Goal: Task Accomplishment & Management: Manage account settings

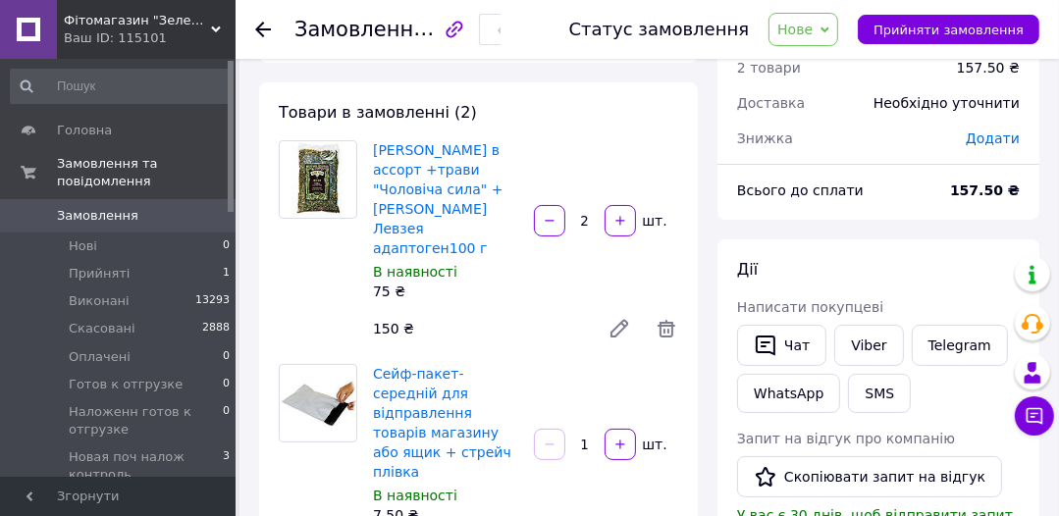
scroll to position [157, 0]
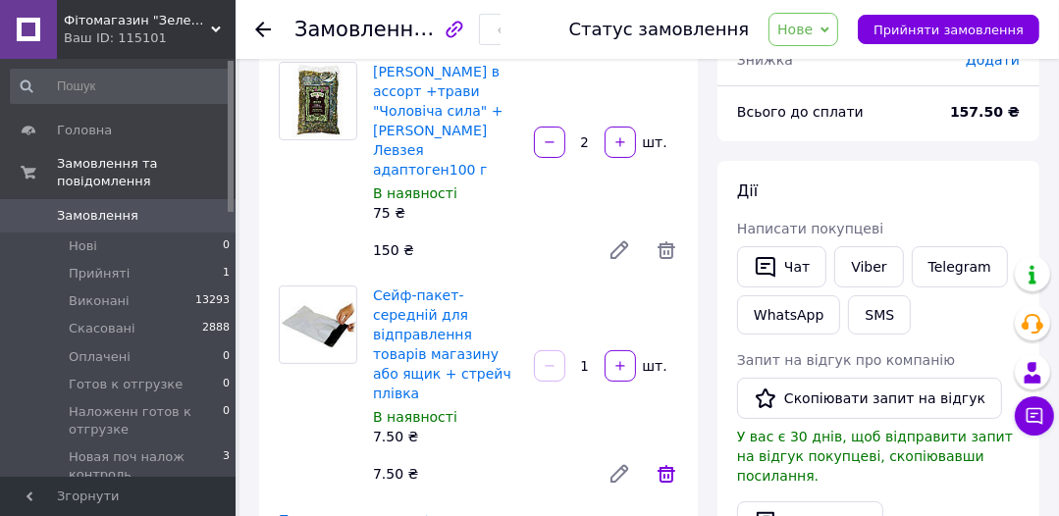
click at [661, 465] on icon at bounding box center [666, 474] width 18 height 18
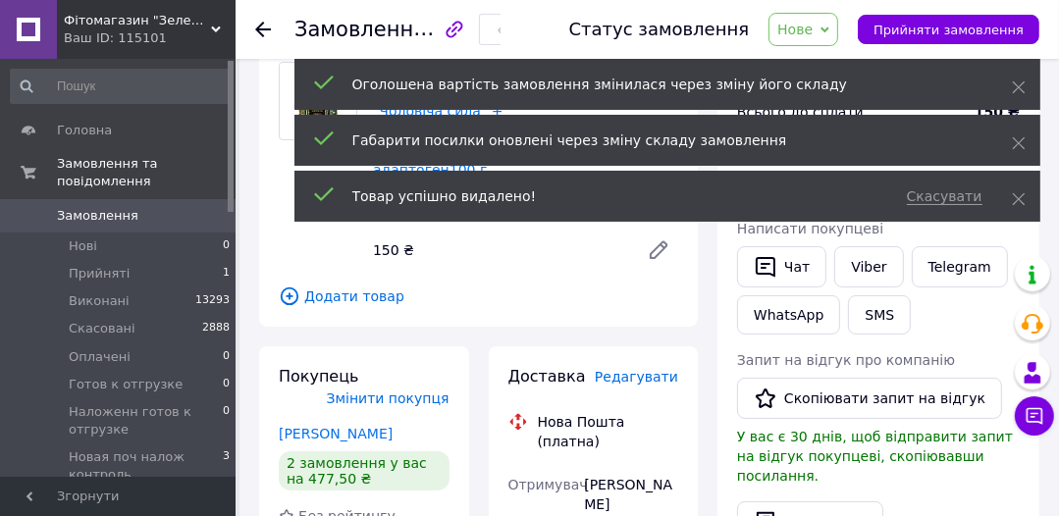
scroll to position [0, 0]
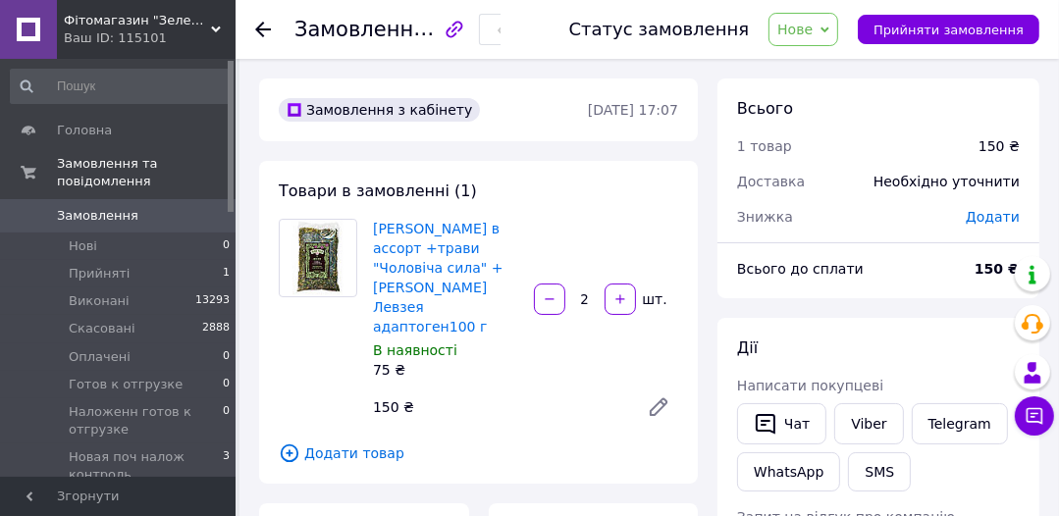
click at [989, 222] on span "Додати" at bounding box center [992, 217] width 54 height 16
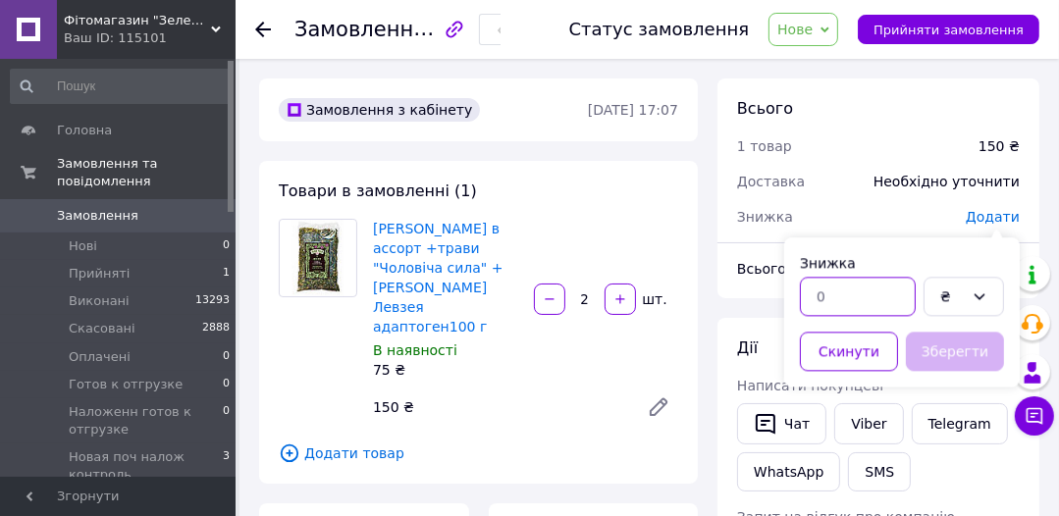
click at [818, 289] on input "text" at bounding box center [858, 296] width 116 height 39
type input "3"
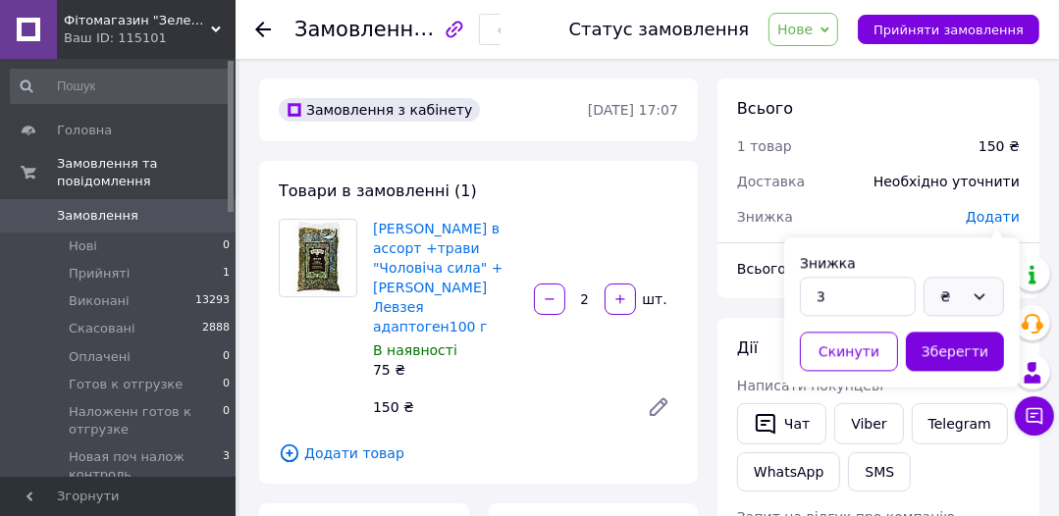
click at [981, 291] on icon at bounding box center [979, 296] width 16 height 16
click at [941, 370] on li "%" at bounding box center [963, 373] width 78 height 35
click at [954, 346] on button "Зберегти" at bounding box center [955, 351] width 98 height 39
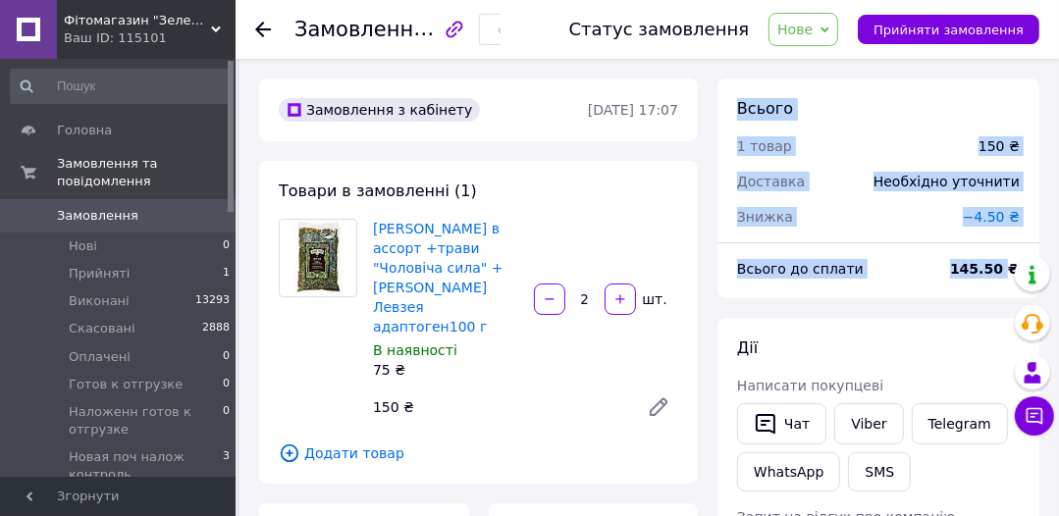
drag, startPoint x: 738, startPoint y: 99, endPoint x: 1012, endPoint y: 280, distance: 327.9
click at [1012, 280] on div "Всього 1 товар 150 ₴ Доставка Необхідно уточнити Знижка −4.50 ₴ Всього до сплат…" at bounding box center [878, 188] width 322 height 220
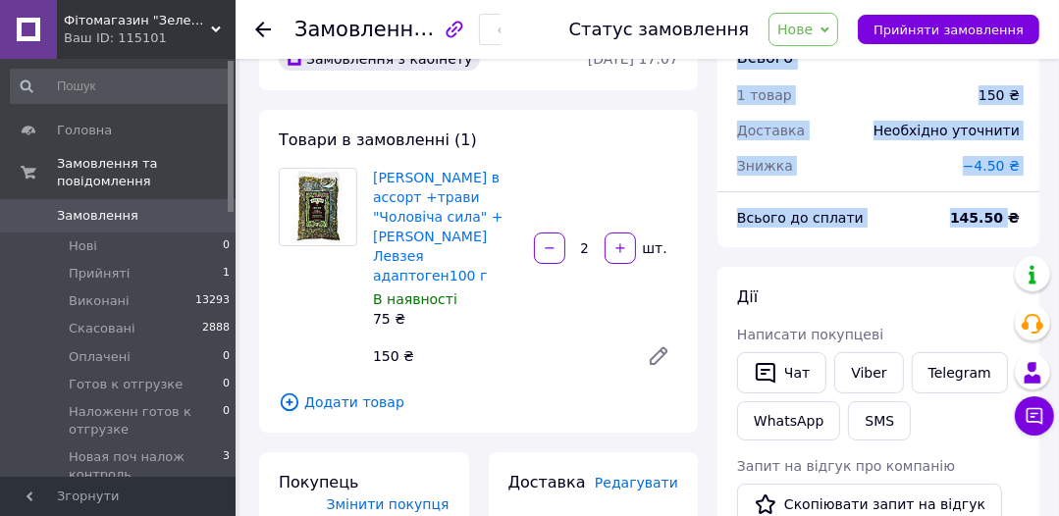
scroll to position [78, 0]
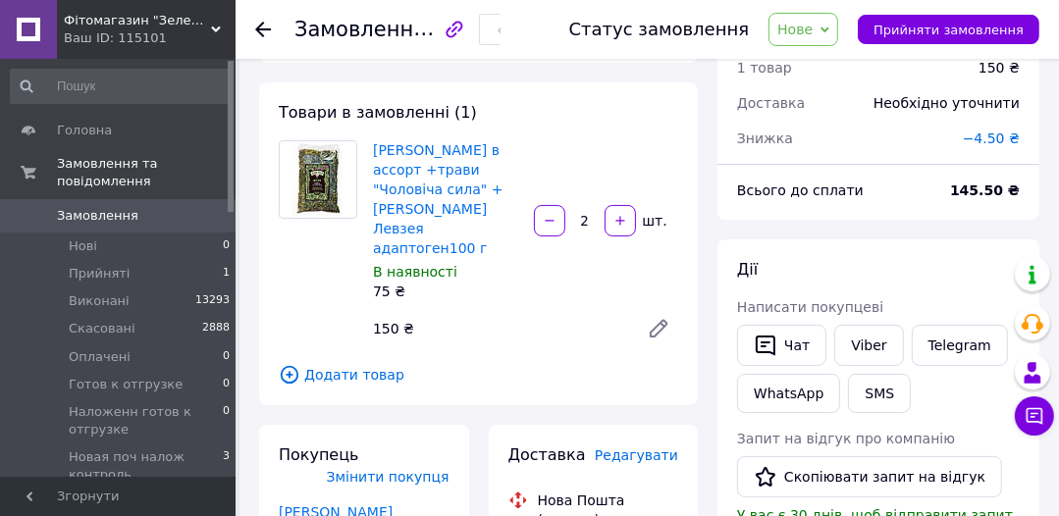
click at [1024, 197] on div "145.50 ₴" at bounding box center [984, 190] width 93 height 43
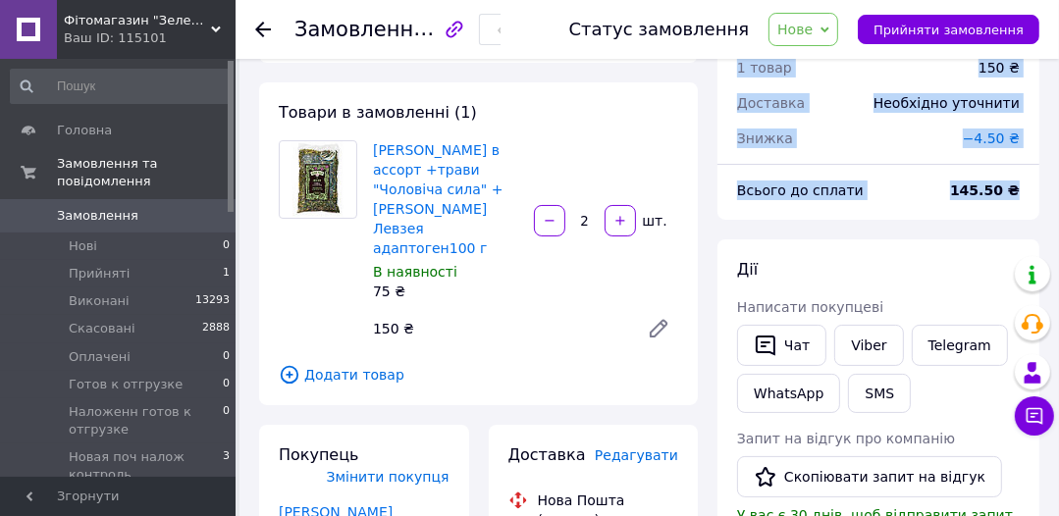
drag, startPoint x: 1024, startPoint y: 182, endPoint x: 741, endPoint y: 70, distance: 304.8
click at [739, 69] on div "Всього 1 товар 150 ₴ Доставка Необхідно уточнити Знижка −4.50 ₴ Всього до сплат…" at bounding box center [878, 110] width 322 height 220
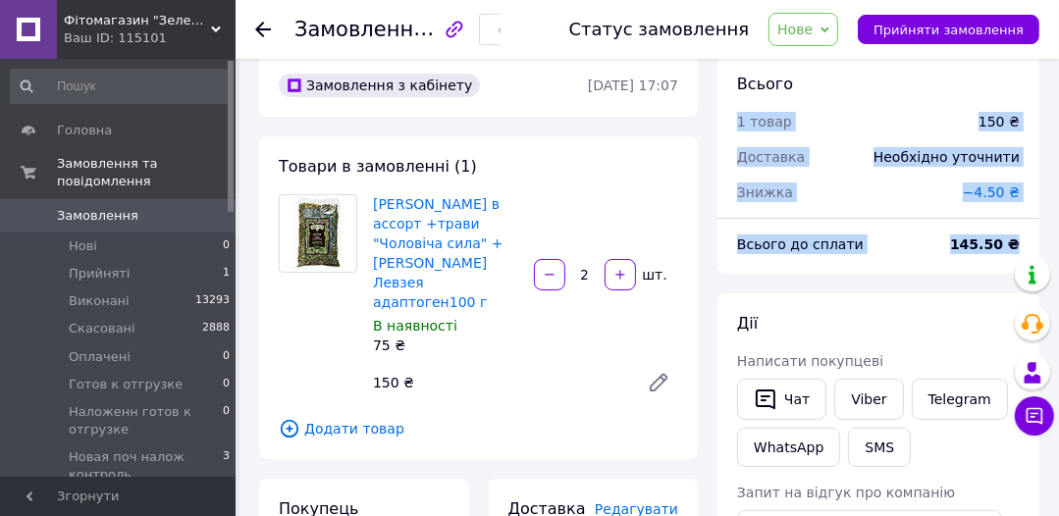
scroll to position [0, 0]
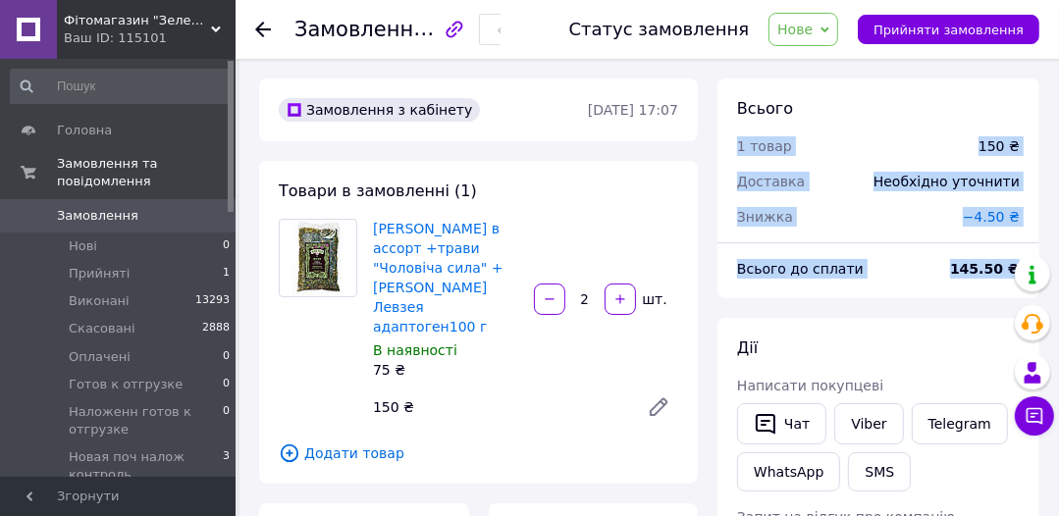
copy div "1 товар 150 ₴ Доставка Необхідно уточнити Знижка −4.50 ₴ Всього до сплати 145.5…"
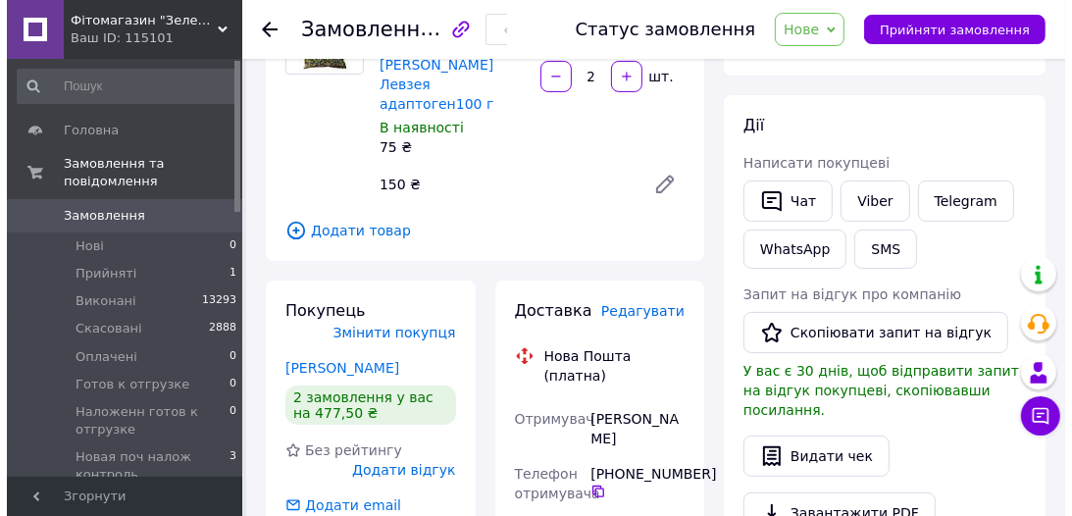
scroll to position [235, 0]
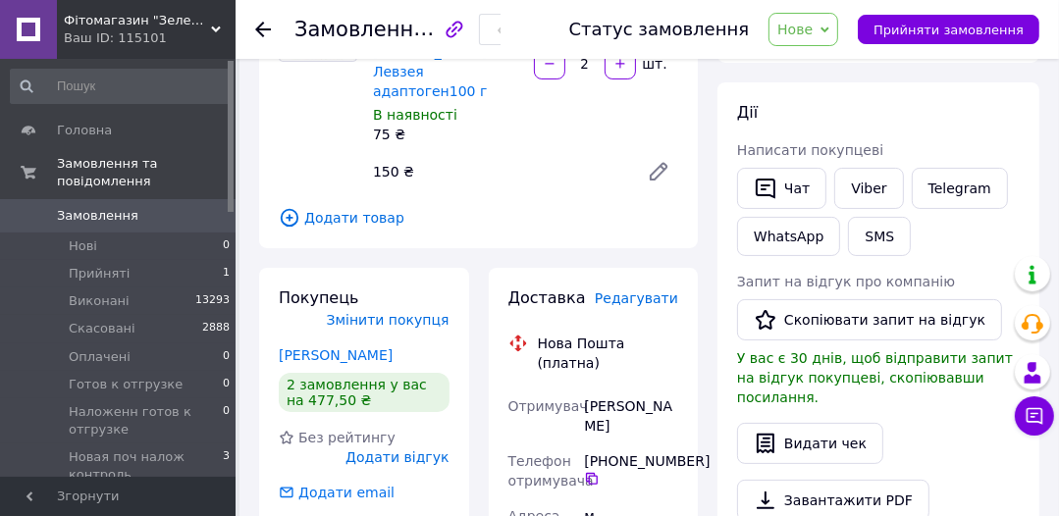
click at [635, 290] on span "Редагувати" at bounding box center [636, 298] width 83 height 16
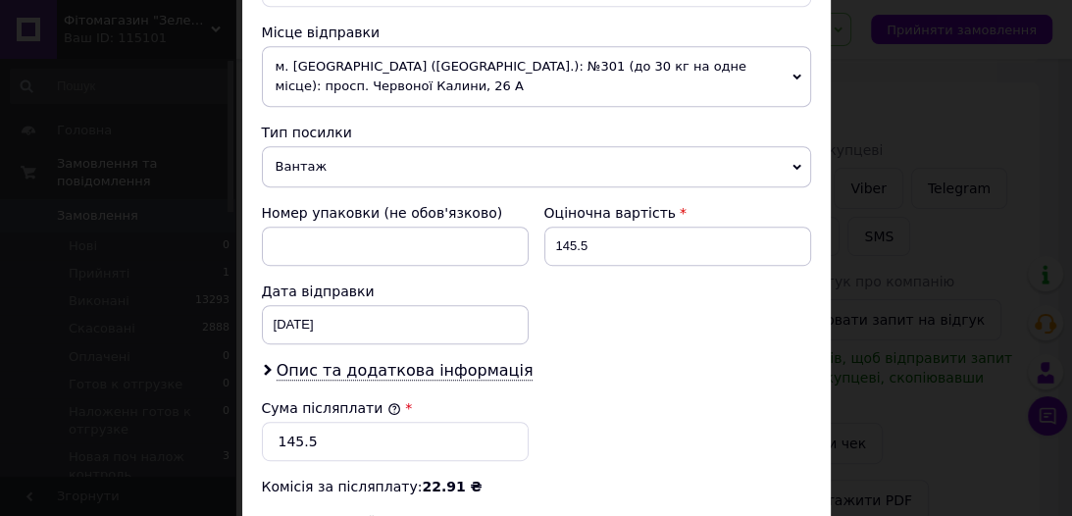
scroll to position [706, 0]
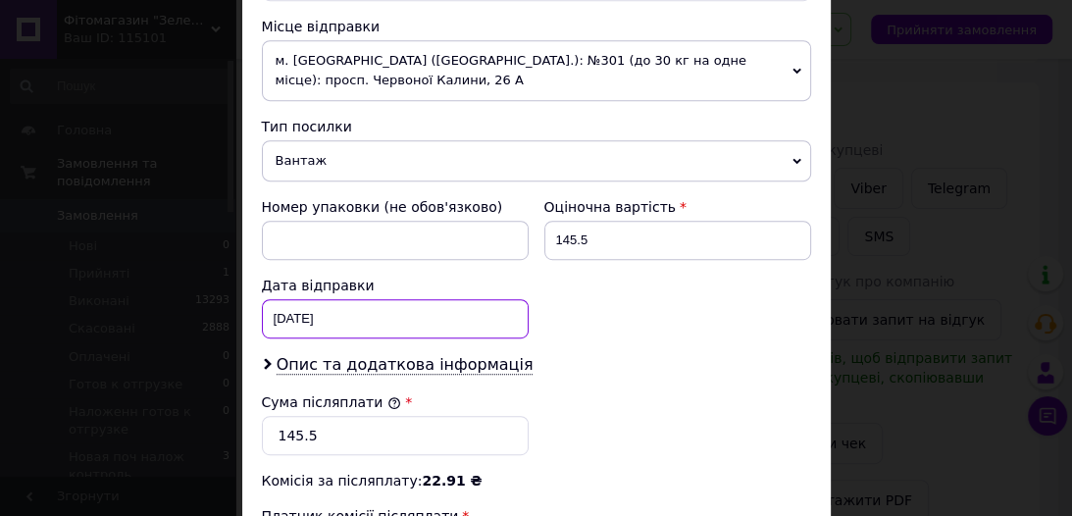
click at [357, 299] on div "[DATE] < 2025 > < Сентябрь > Пн Вт Ср Чт Пт Сб Вс 1 2 3 4 5 6 7 8 9 10 11 12 13…" at bounding box center [395, 318] width 267 height 39
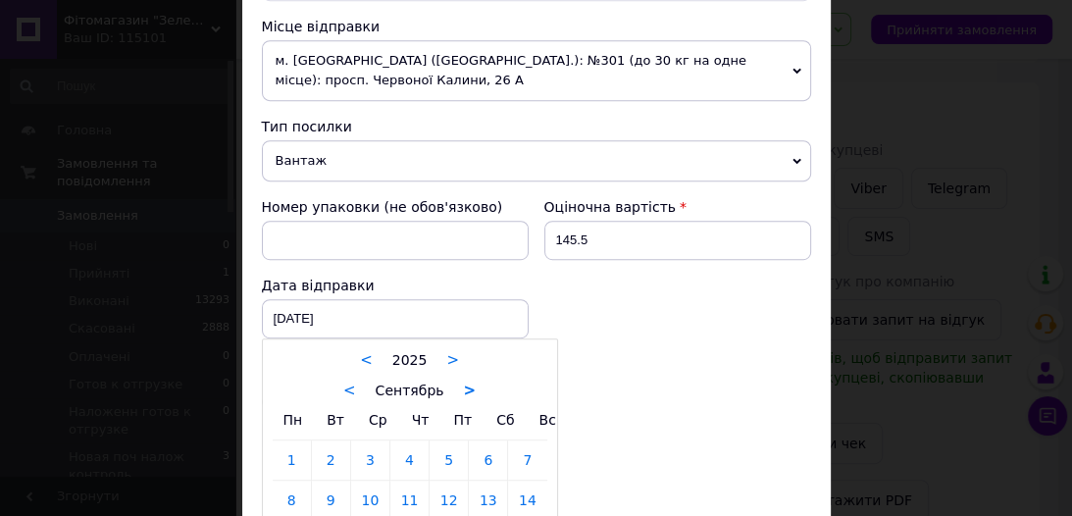
click at [463, 382] on link ">" at bounding box center [469, 391] width 13 height 18
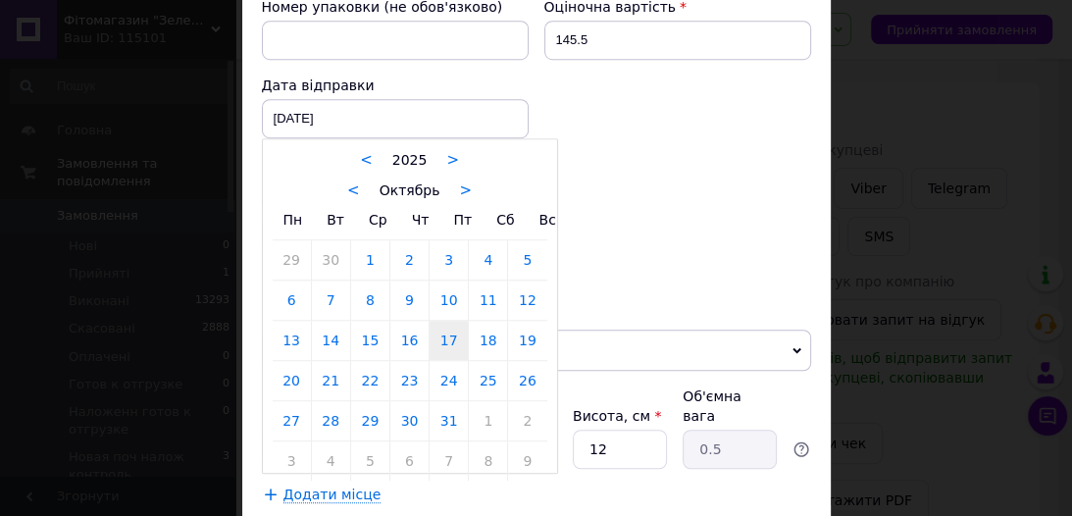
scroll to position [942, 0]
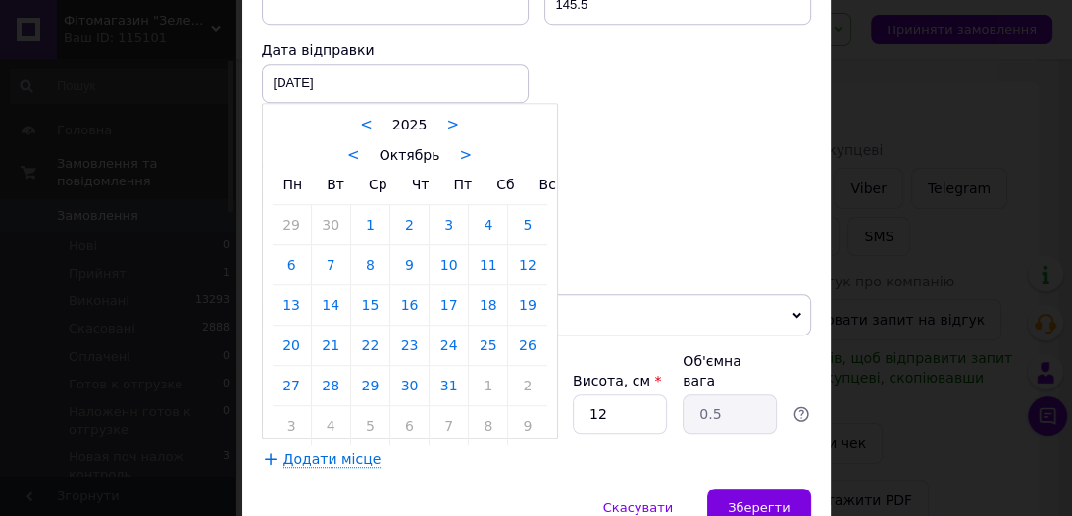
click at [518, 245] on link "12" at bounding box center [527, 264] width 38 height 39
type input "[DATE]"
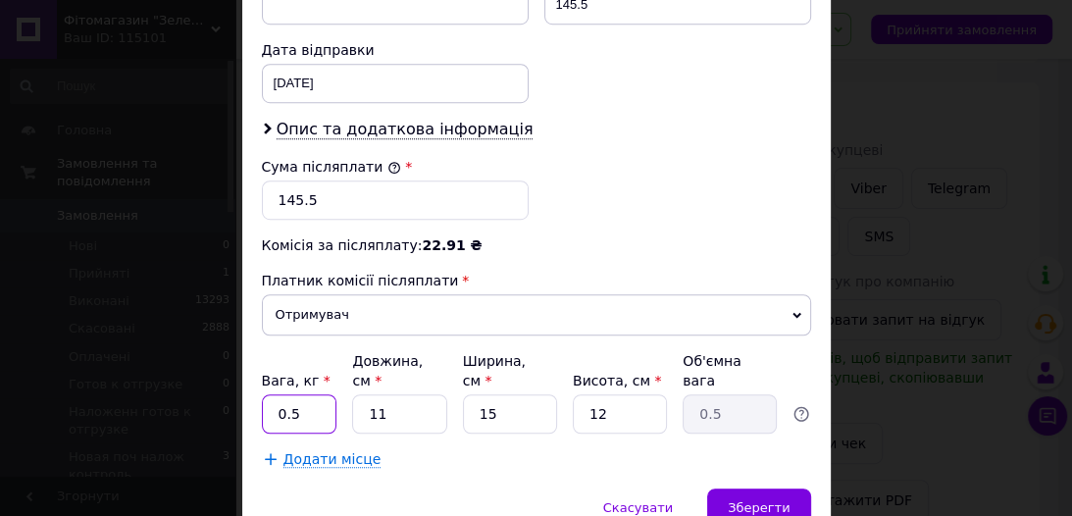
click at [298, 394] on input "0.5" at bounding box center [300, 413] width 76 height 39
type input "0.3"
click at [389, 394] on input "11" at bounding box center [399, 413] width 94 height 39
type input "1"
type input "0.1"
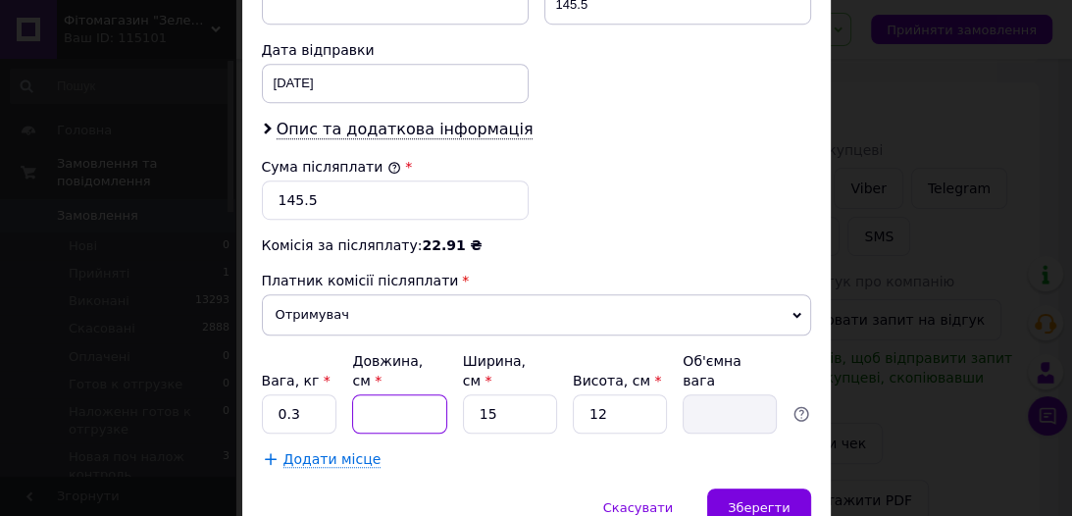
type input "2"
type input "0.1"
type input "22"
type input "0.99"
type input "22"
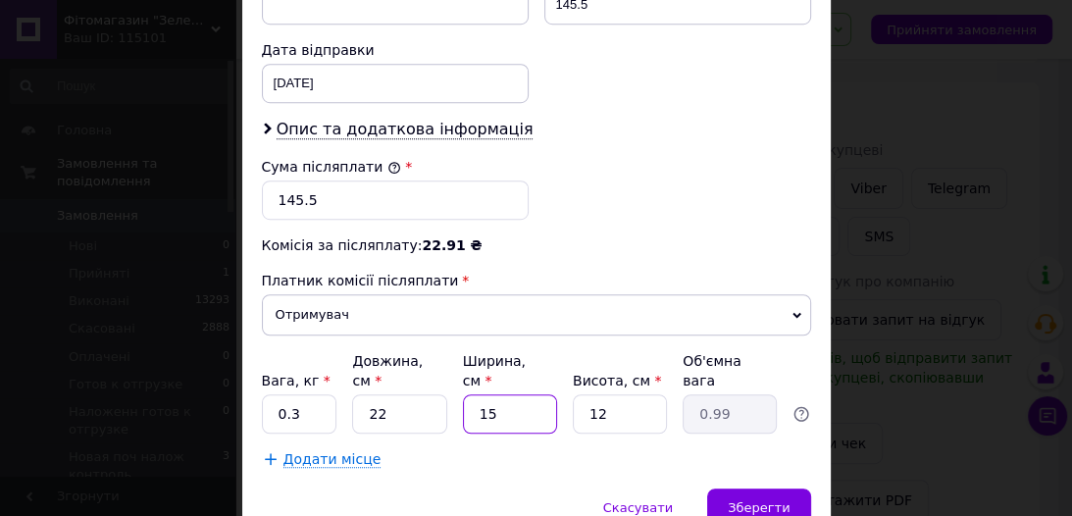
click at [498, 394] on input "15" at bounding box center [510, 413] width 94 height 39
type input "1"
type input "0.1"
type input "1"
type input "0.1"
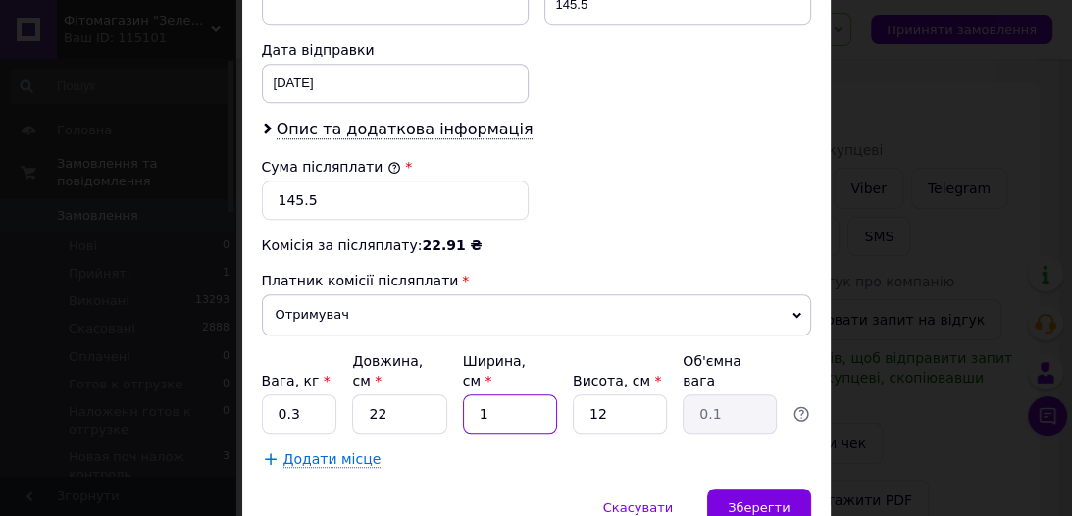
type input "15"
type input "0.99"
click at [601, 394] on input "12" at bounding box center [620, 413] width 94 height 39
type input "1"
type input "0.1"
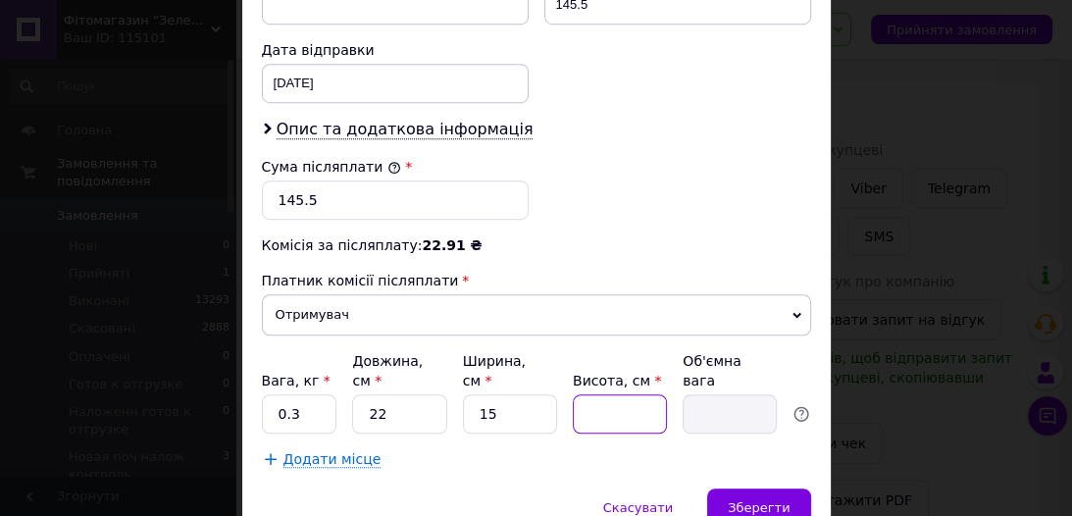
type input "8"
type input "0.66"
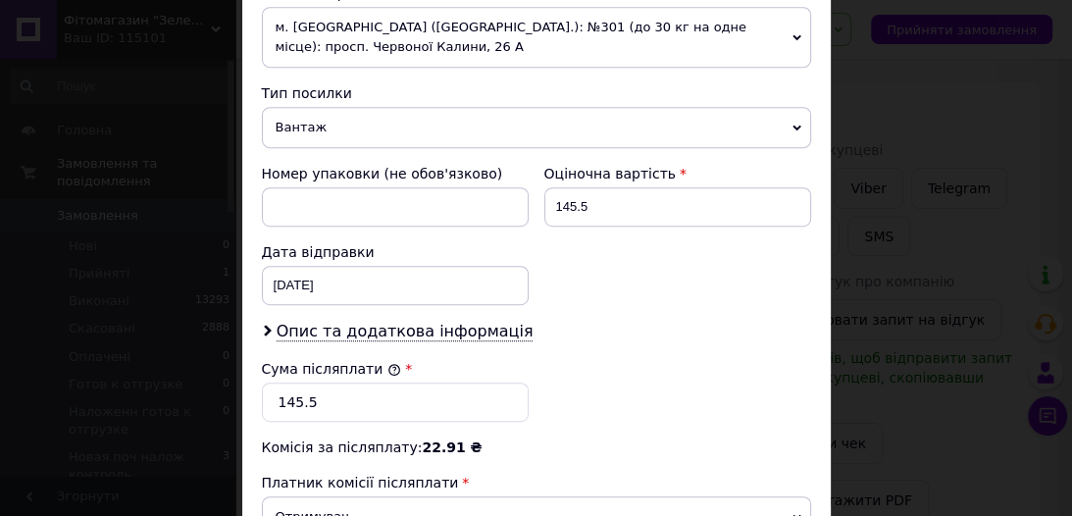
scroll to position [661, 0]
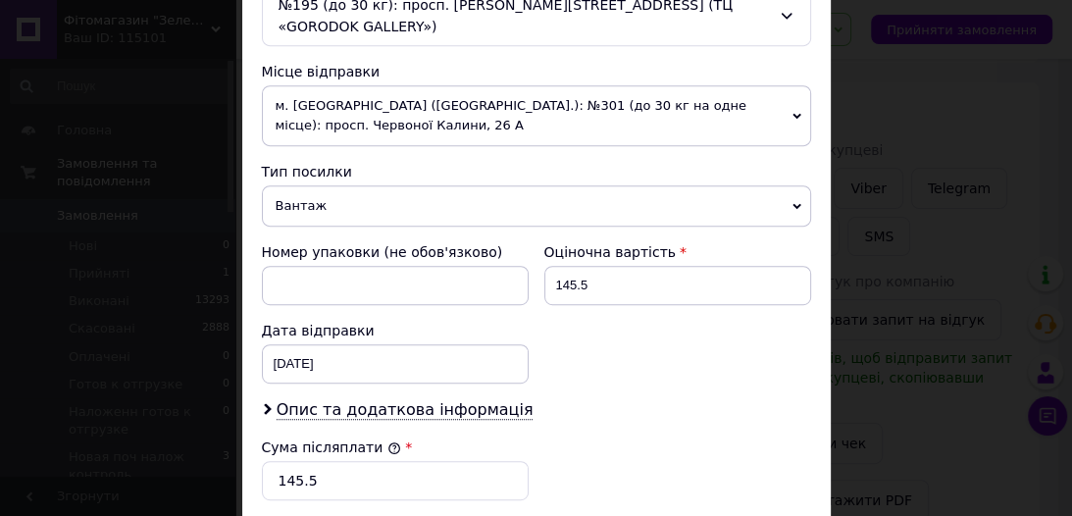
type input "8"
click at [587, 266] on input "145.5" at bounding box center [678, 285] width 267 height 39
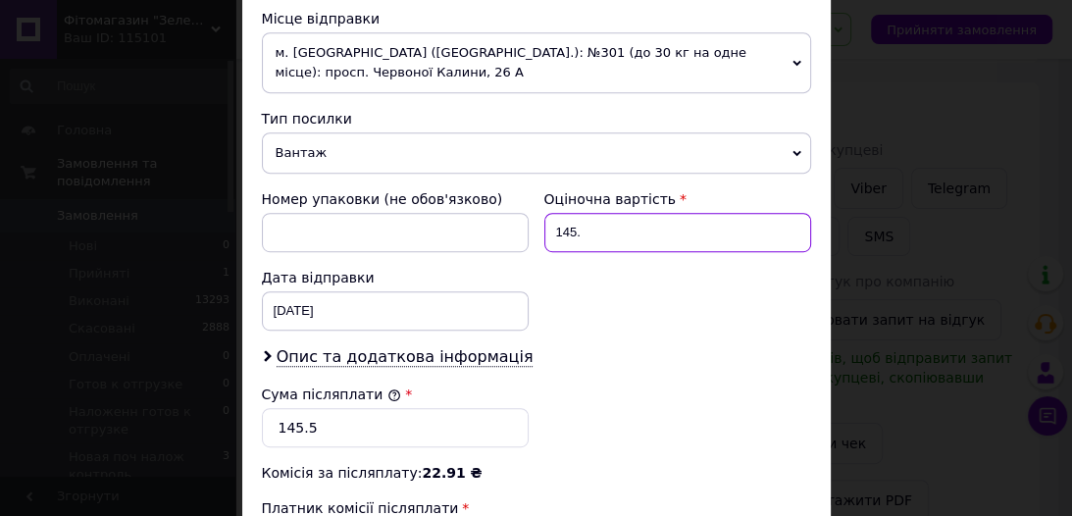
scroll to position [740, 0]
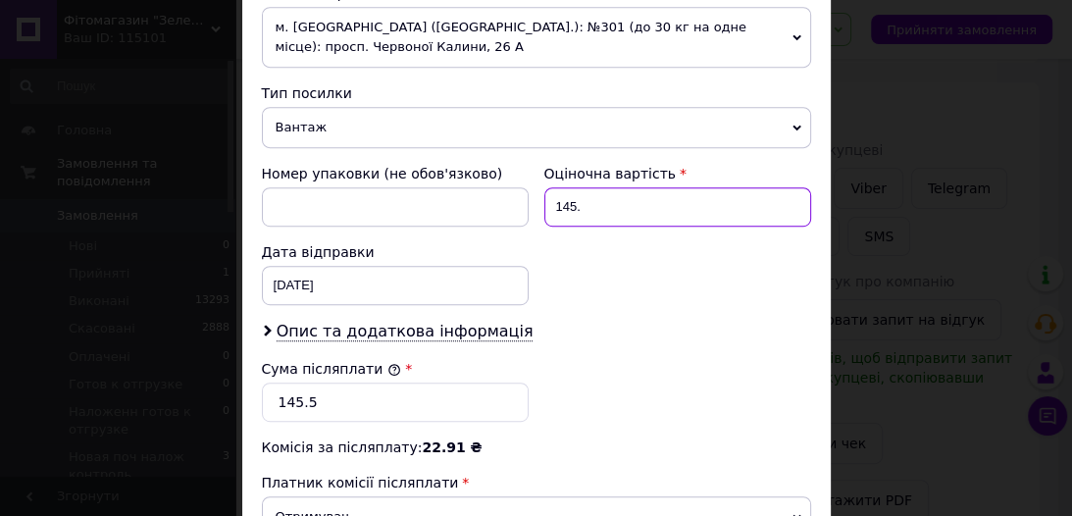
type input "145."
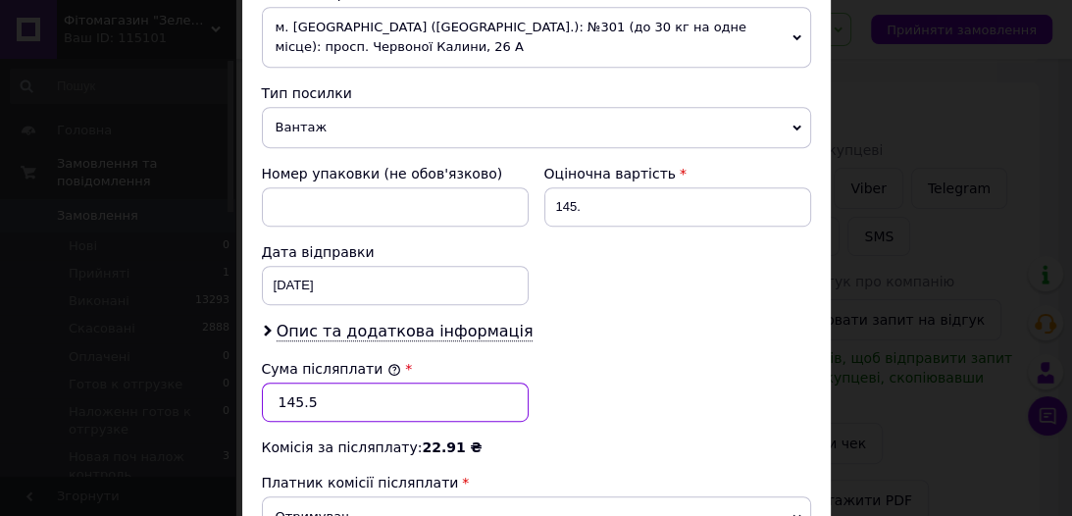
click at [311, 383] on input "145.5" at bounding box center [395, 402] width 267 height 39
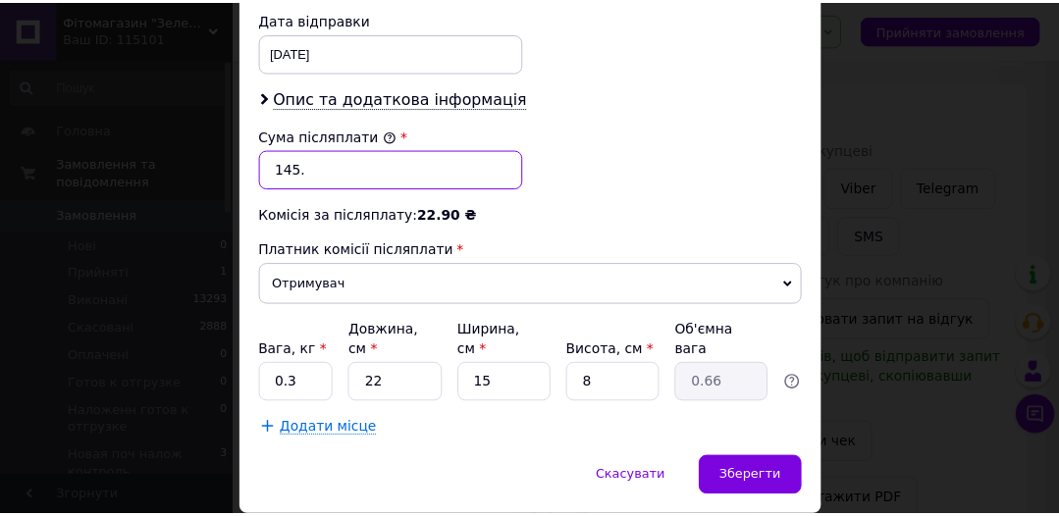
scroll to position [975, 0]
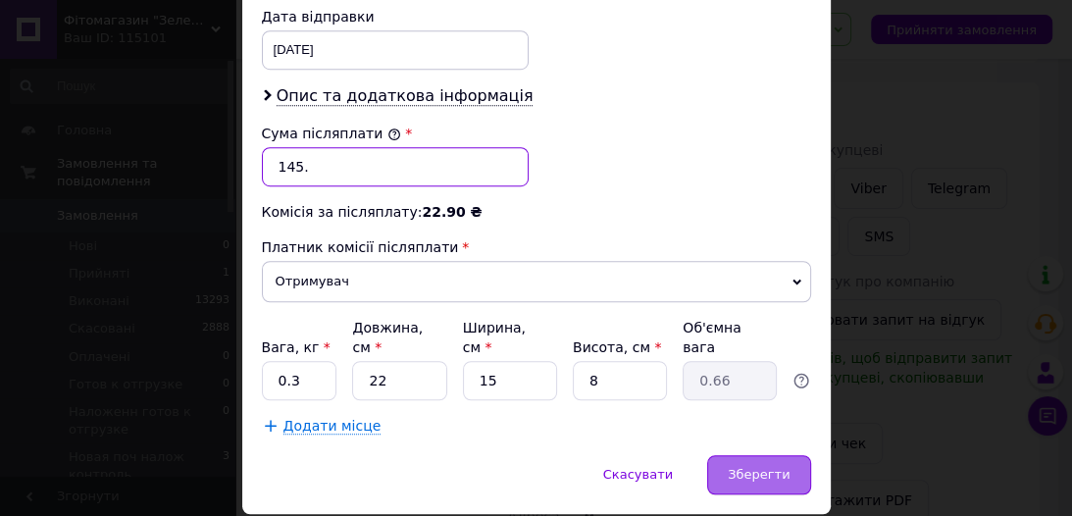
type input "145."
click at [747, 467] on span "Зберегти" at bounding box center [759, 474] width 62 height 15
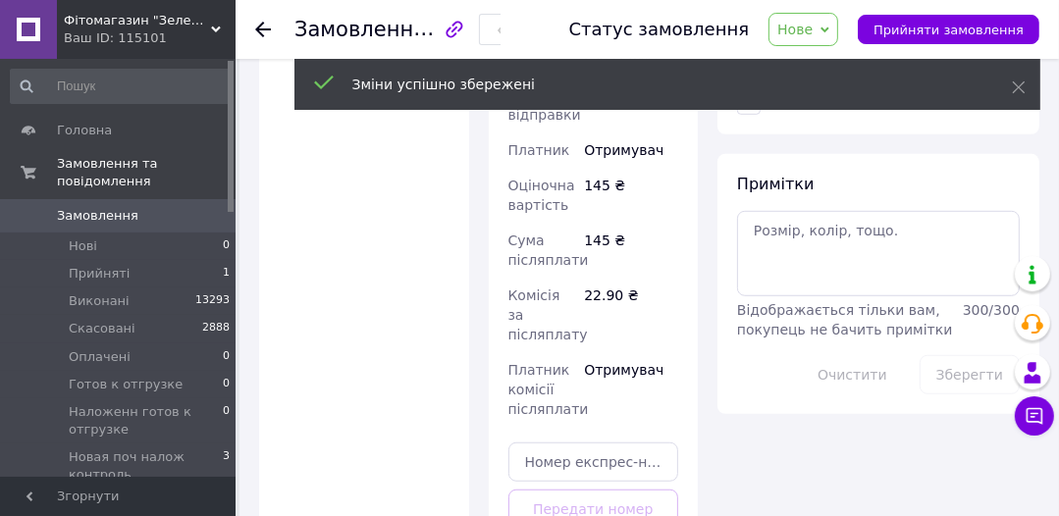
scroll to position [942, 0]
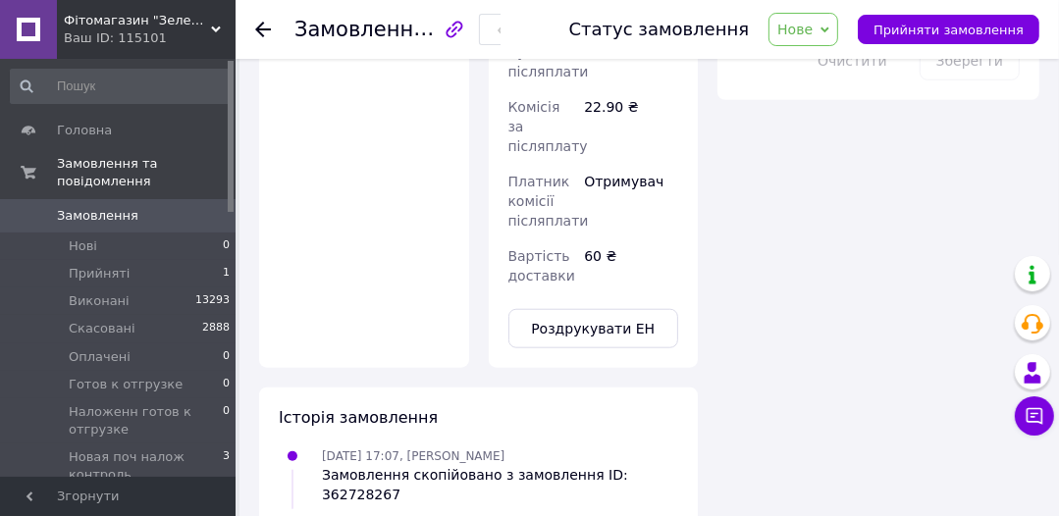
scroll to position [1487, 0]
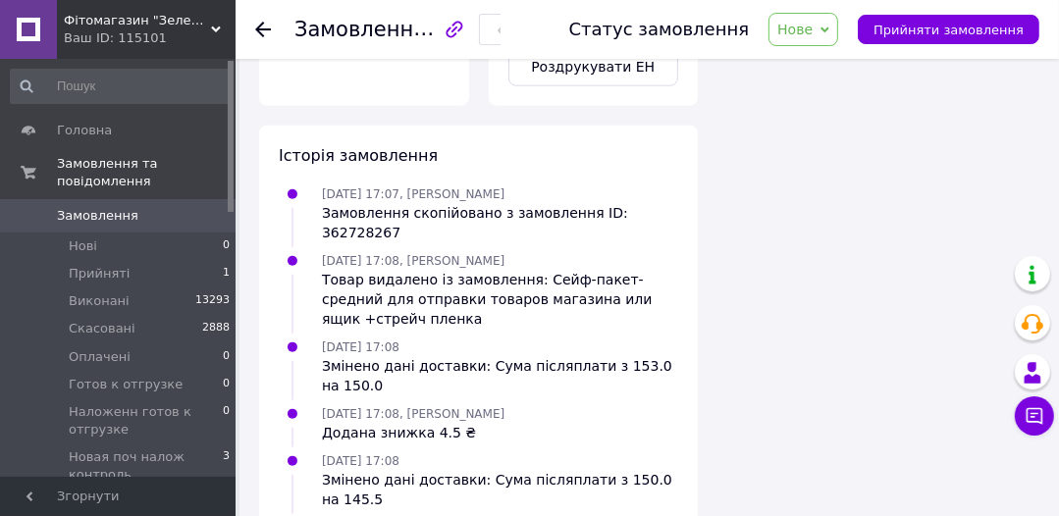
drag, startPoint x: 322, startPoint y: 444, endPoint x: 654, endPoint y: 469, distance: 333.5
copy div "[DATE] 17:14, [PERSON_NAME] Створено/додано ЕН 20451269189456, Нова Пошта"
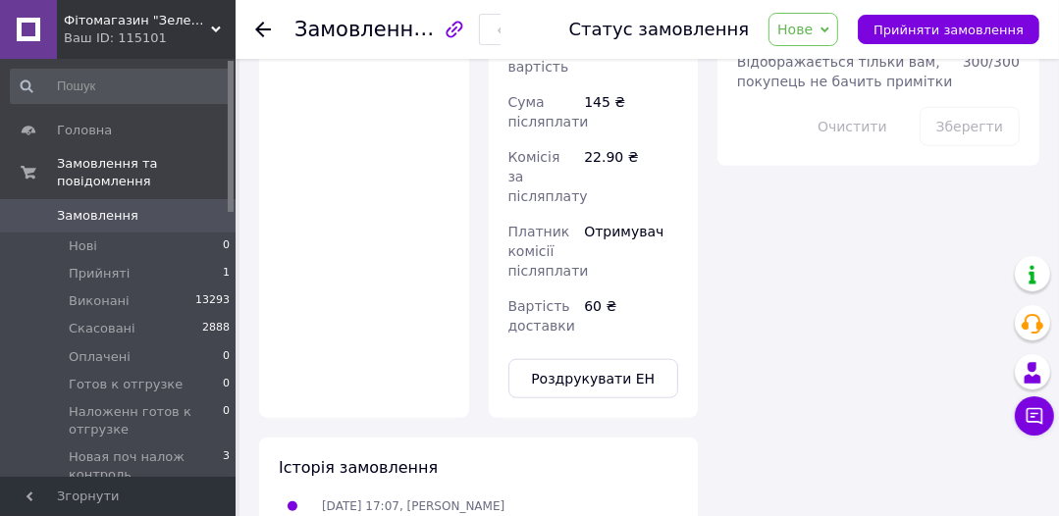
scroll to position [1173, 0]
click at [829, 31] on icon at bounding box center [824, 29] width 9 height 6
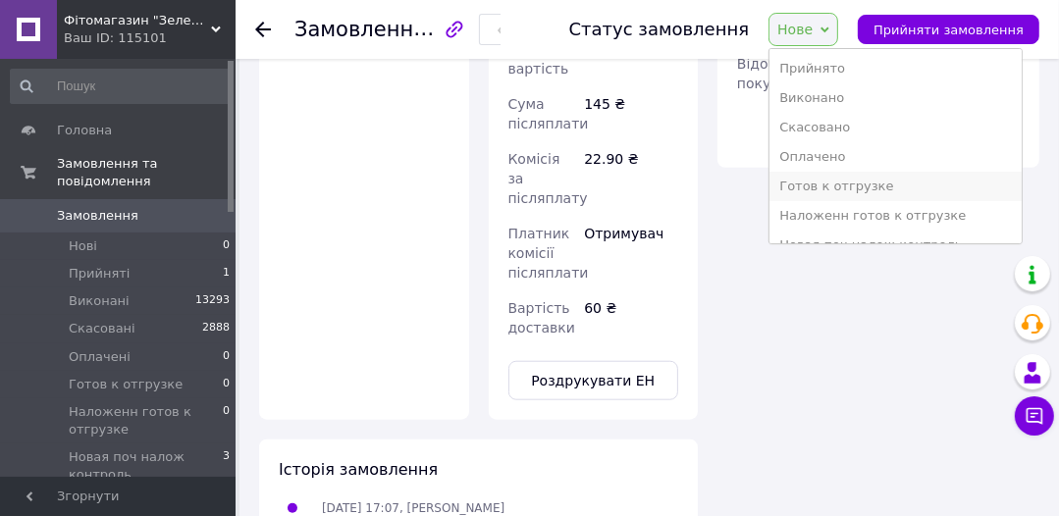
scroll to position [78, 0]
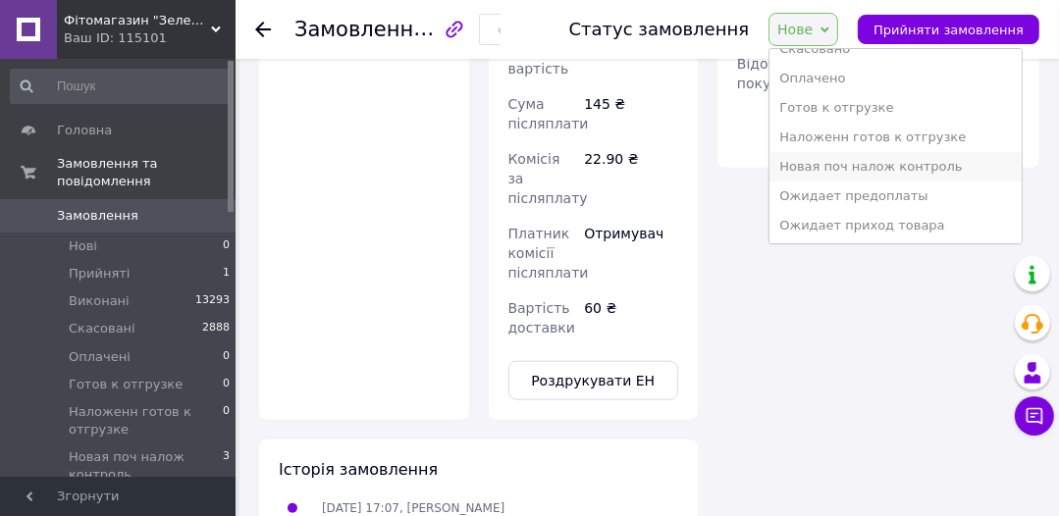
click at [836, 167] on li "Новая поч налож контроль" at bounding box center [895, 166] width 252 height 29
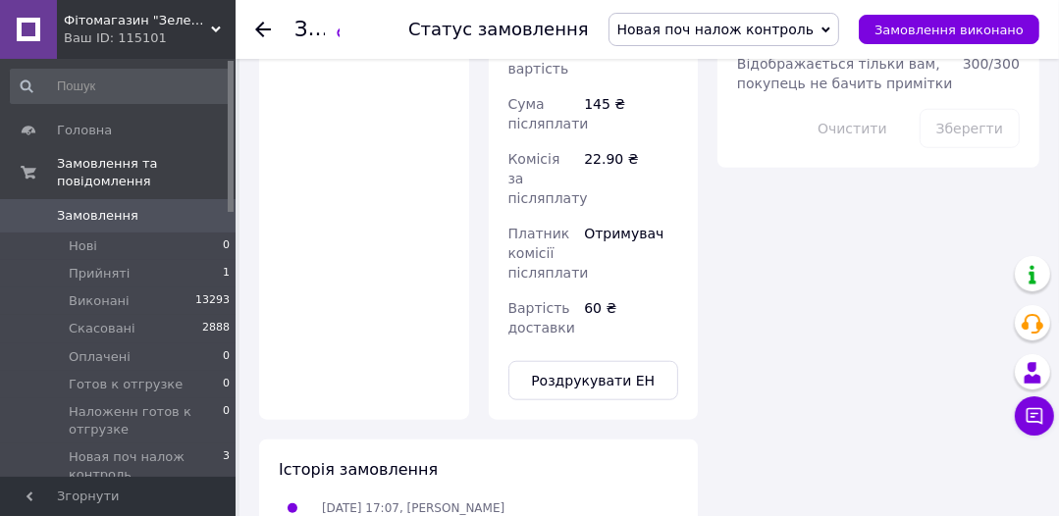
click at [263, 28] on use at bounding box center [263, 30] width 16 height 16
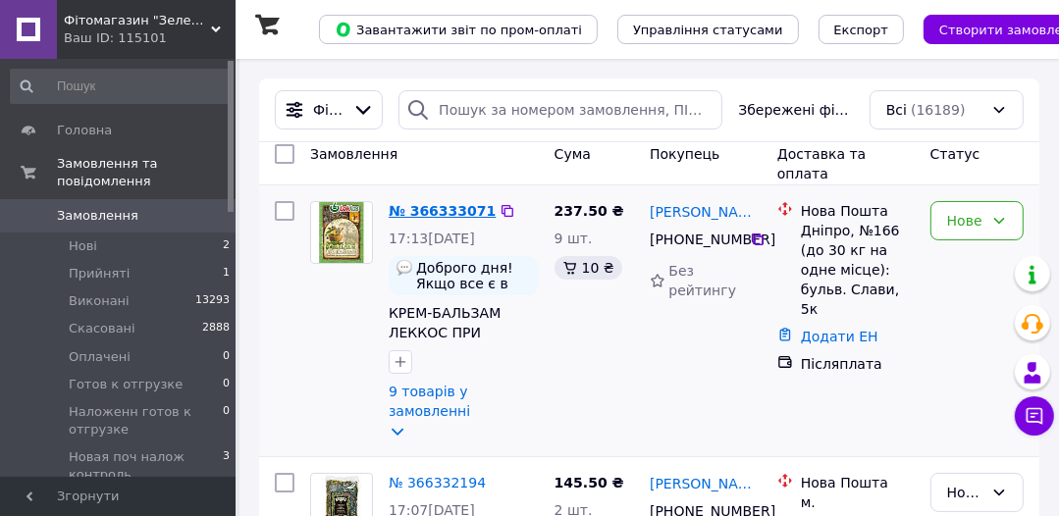
click at [429, 212] on link "№ 366333071" at bounding box center [442, 211] width 107 height 16
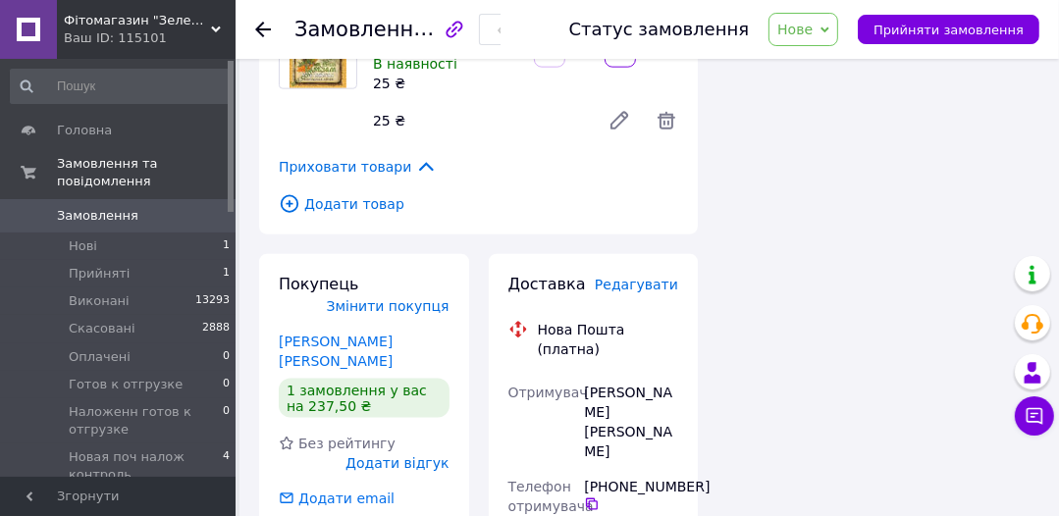
scroll to position [1648, 0]
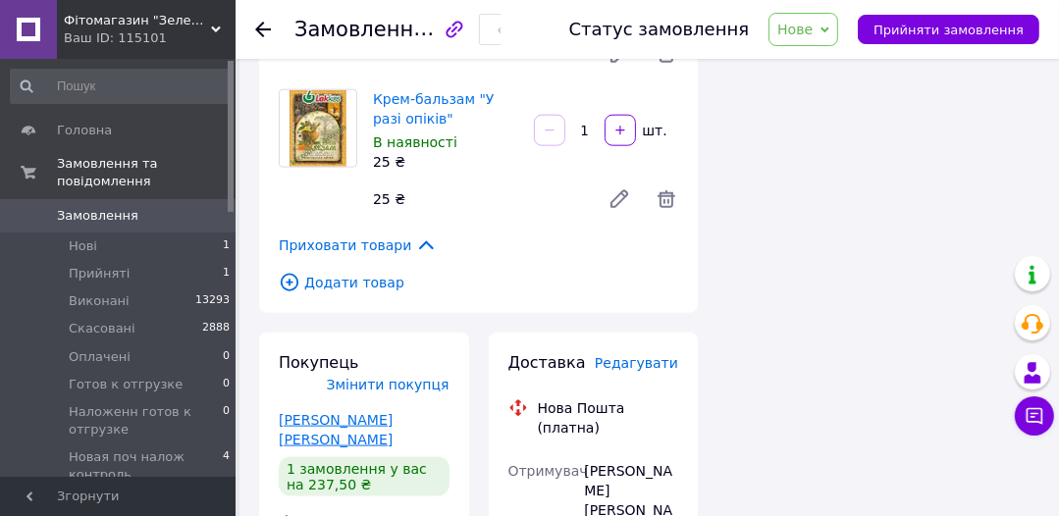
click at [349, 412] on link "[PERSON_NAME] [PERSON_NAME]" at bounding box center [336, 429] width 114 height 35
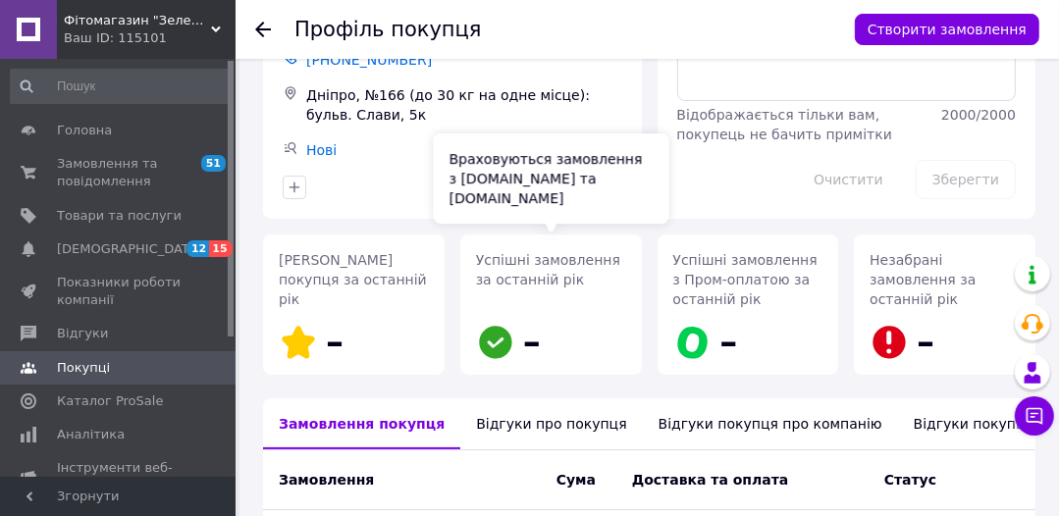
scroll to position [157, 0]
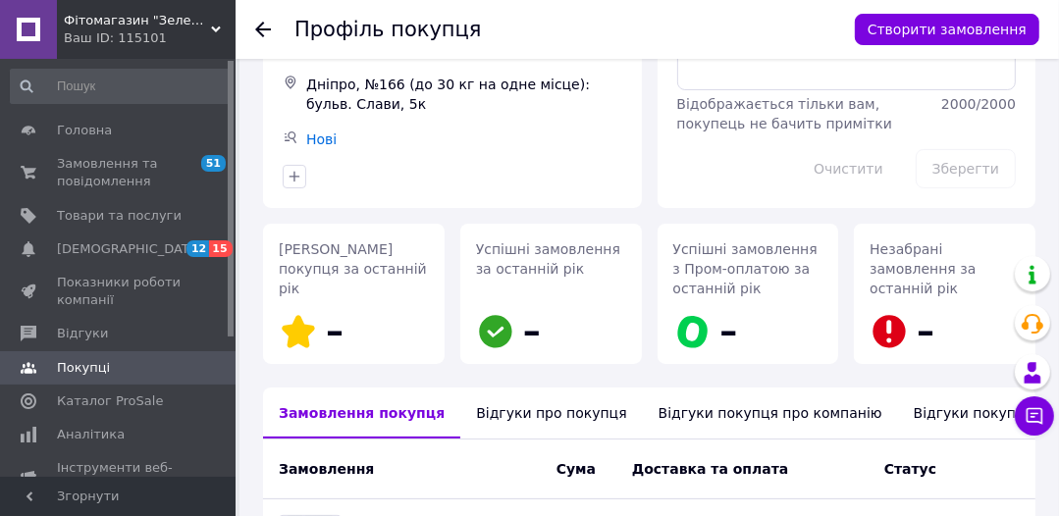
click at [907, 414] on div "Відгуки покупця про товари" at bounding box center [1016, 413] width 236 height 51
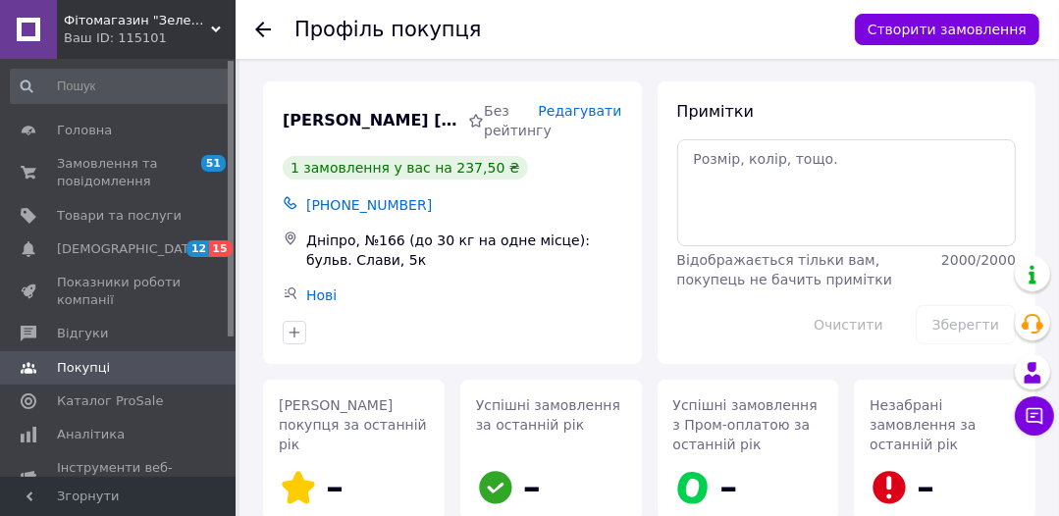
scroll to position [0, 0]
click at [262, 26] on icon at bounding box center [263, 30] width 16 height 16
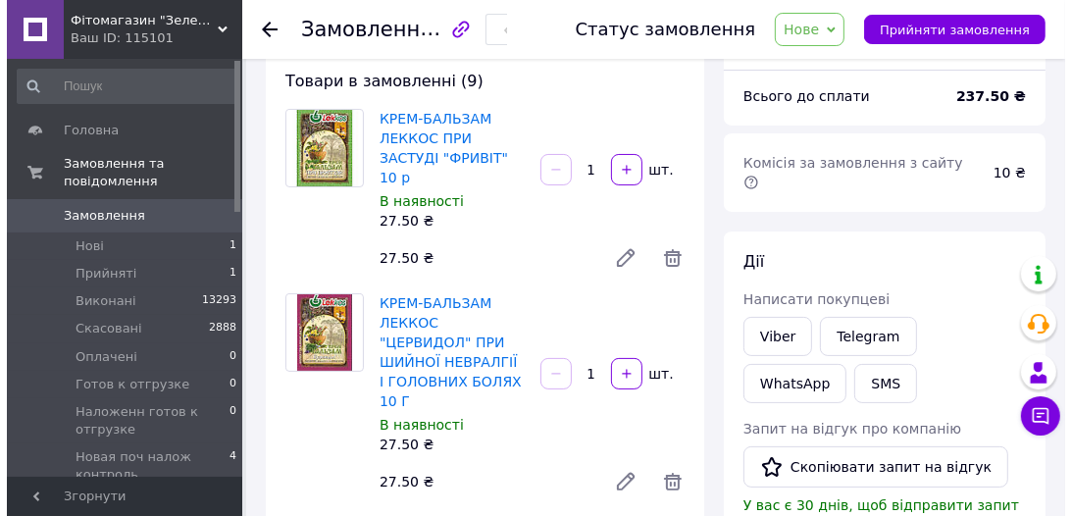
scroll to position [157, 0]
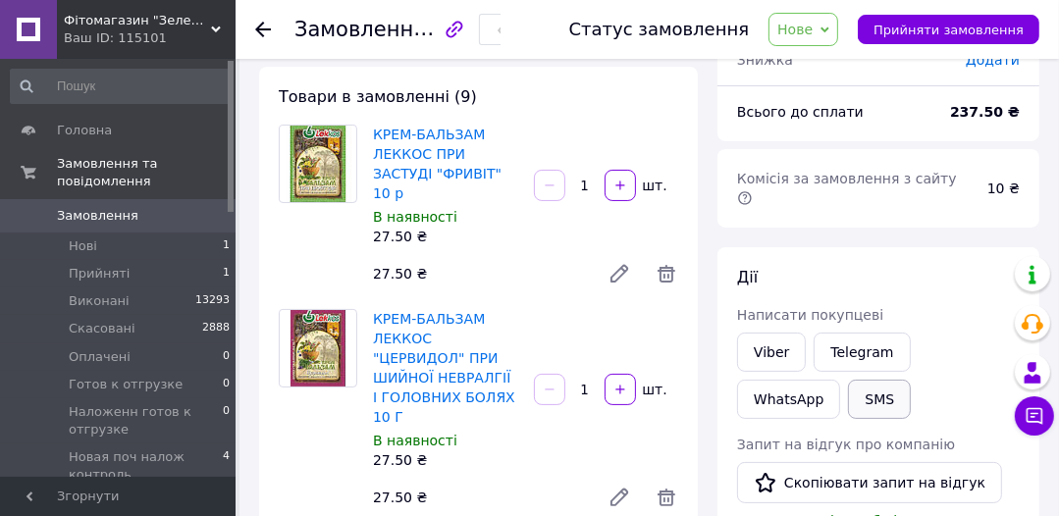
click at [848, 380] on button "SMS" at bounding box center [879, 399] width 63 height 39
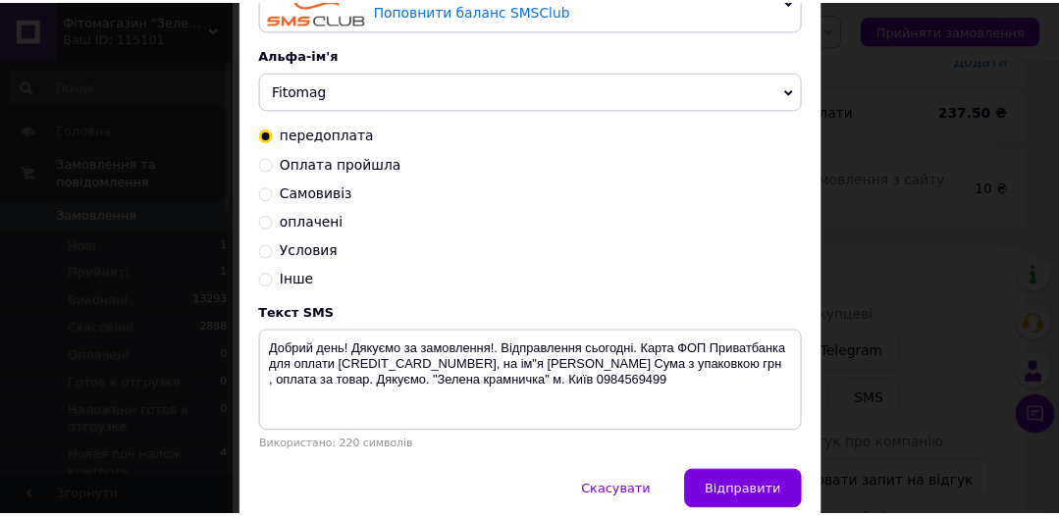
scroll to position [235, 0]
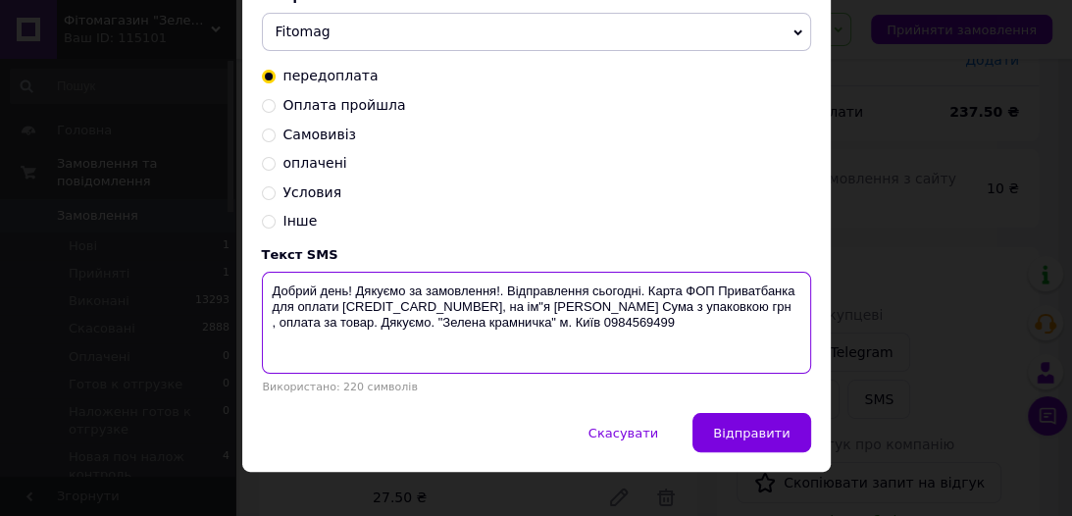
drag, startPoint x: 267, startPoint y: 289, endPoint x: 596, endPoint y: 321, distance: 330.2
click at [646, 341] on textarea "Добрий день! Дякуємо за замовлення!. Відправлення сьогодні. Карта ФОП Приватбан…" at bounding box center [536, 323] width 549 height 102
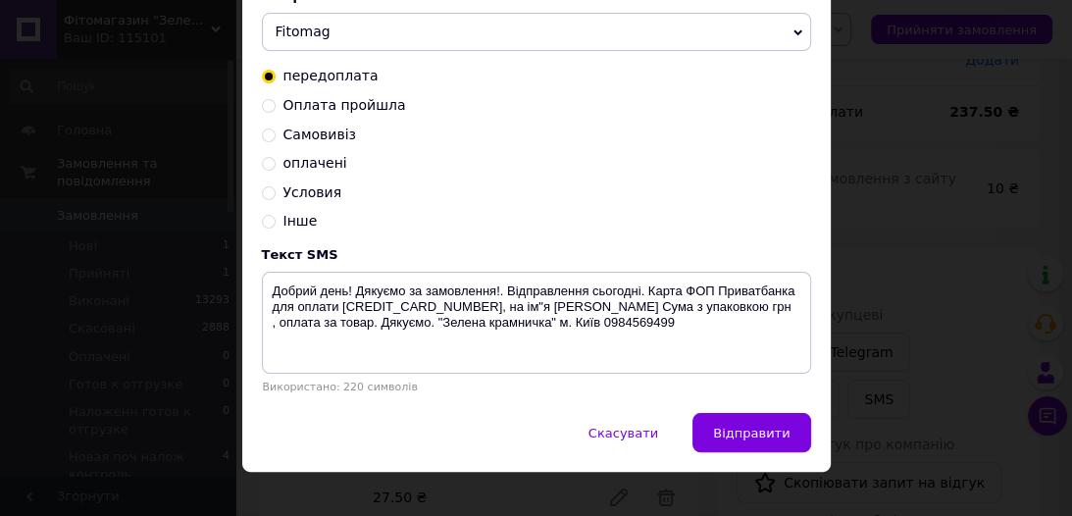
click at [896, 106] on div "× Відправка SMS Залишилось: 28.24 ₴ Поповнити баланс SMSClub Підключити LetsAds…" at bounding box center [536, 258] width 1072 height 516
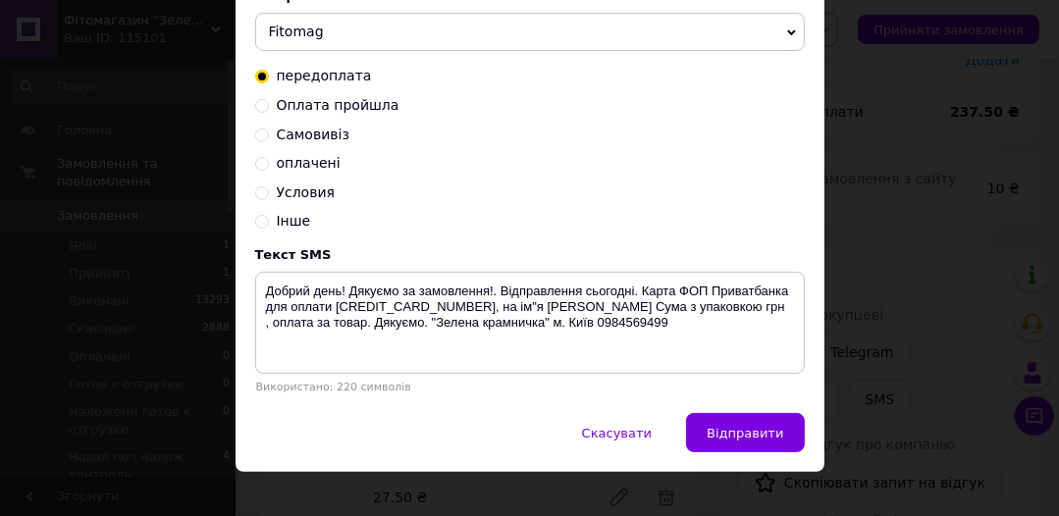
click at [854, 86] on div "× Відправка SMS Залишилось: 28.24 ₴ Поповнити баланс SMSClub Підключити LetsAds…" at bounding box center [529, 258] width 1059 height 516
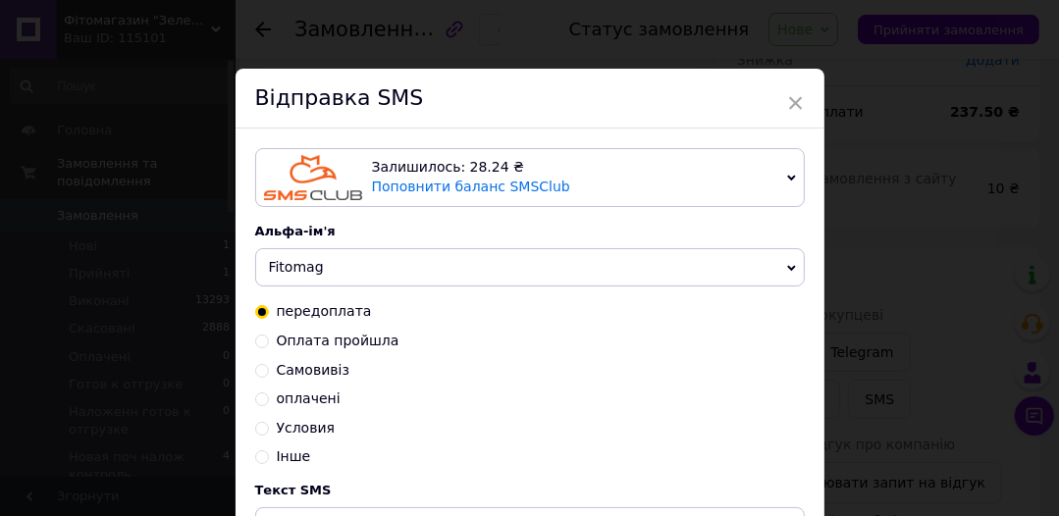
scroll to position [0, 0]
click at [865, 225] on div "× Відправка SMS Залишилось: 28.24 ₴ Поповнити баланс SMSClub Підключити LetsAds…" at bounding box center [529, 258] width 1059 height 516
click at [790, 99] on span "×" at bounding box center [796, 102] width 18 height 33
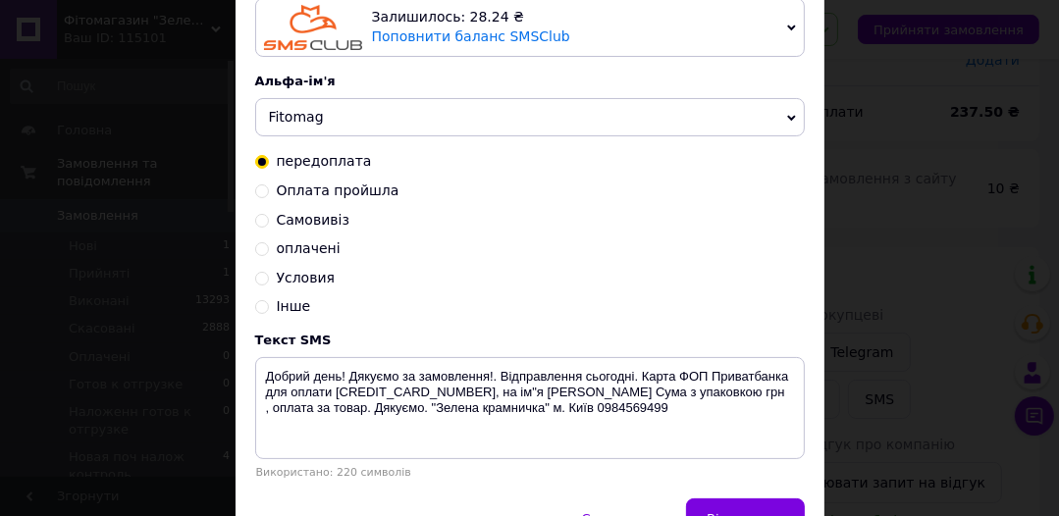
scroll to position [264, 0]
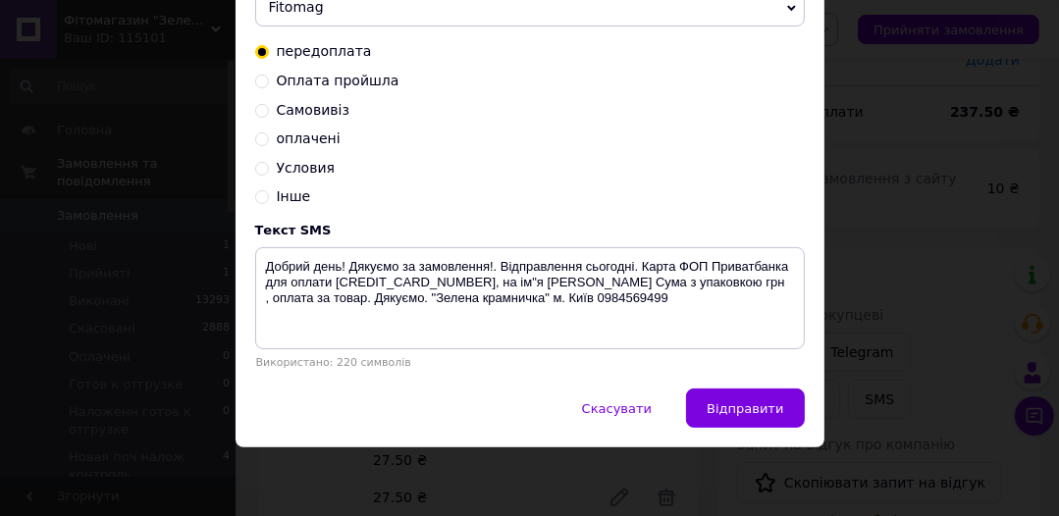
click at [847, 242] on div "× Відправка SMS Залишилось: 28.24 ₴ Поповнити баланс SMSClub Підключити LetsAds…" at bounding box center [529, 258] width 1059 height 516
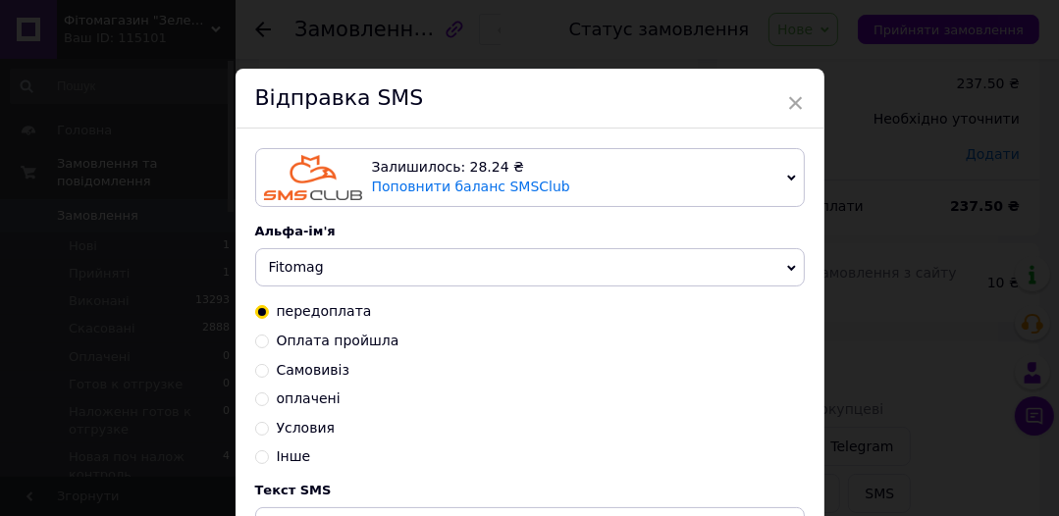
scroll to position [0, 0]
click at [793, 99] on span "×" at bounding box center [796, 102] width 18 height 33
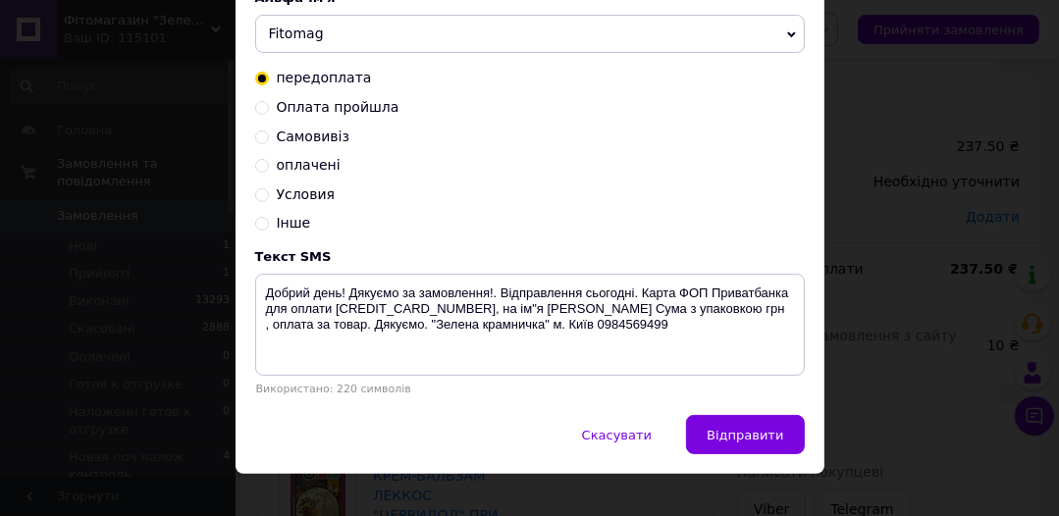
scroll to position [235, 0]
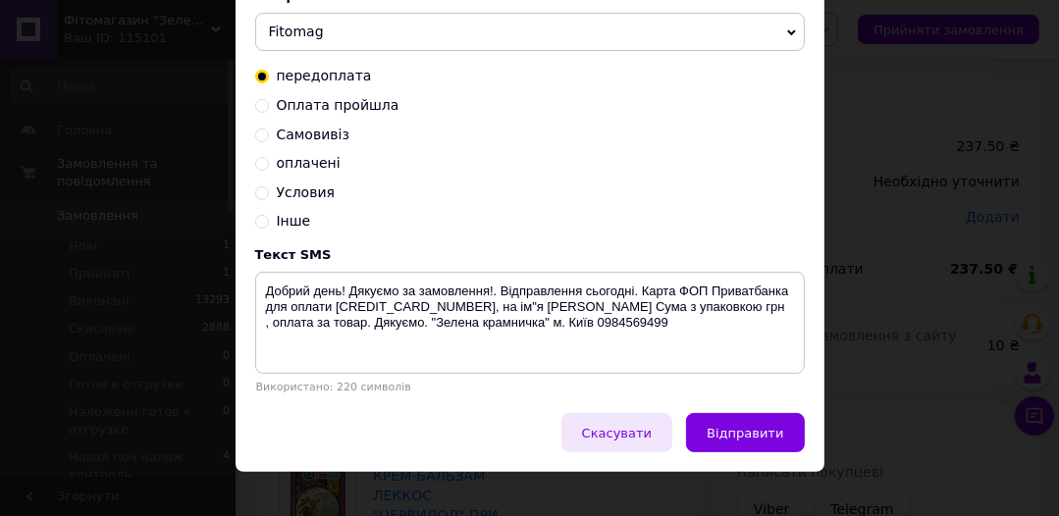
click at [647, 438] on span "Скасувати" at bounding box center [617, 433] width 70 height 15
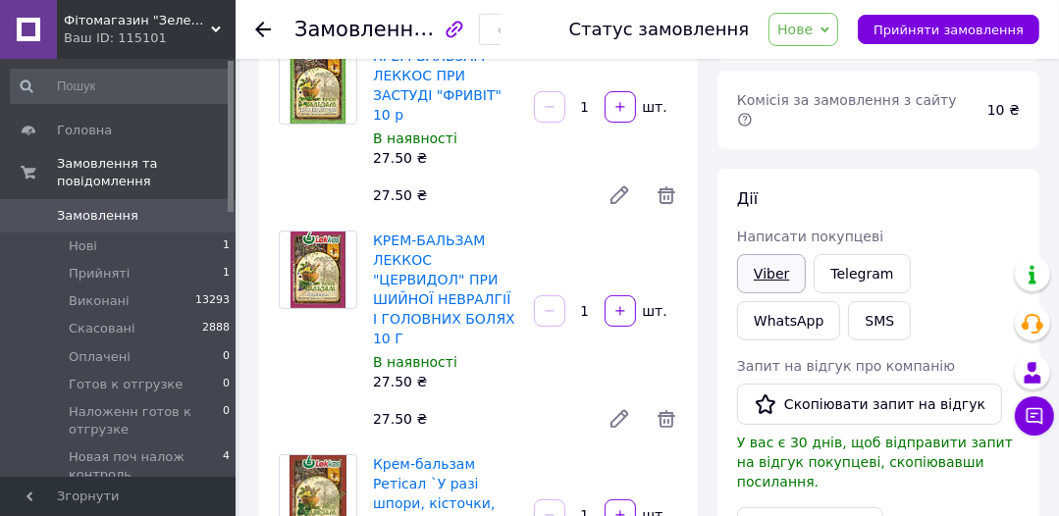
click at [768, 254] on link "Viber" at bounding box center [771, 273] width 69 height 39
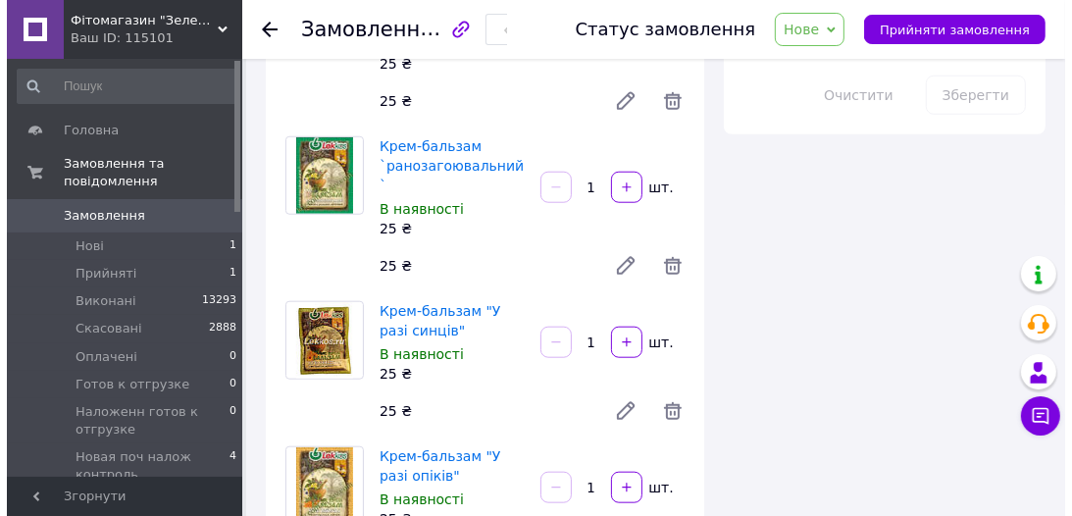
scroll to position [1491, 0]
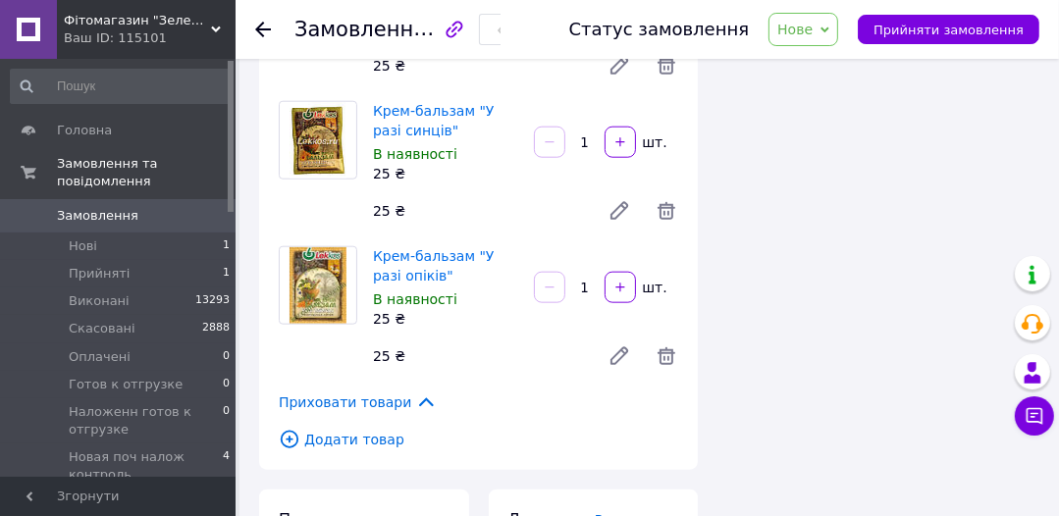
click at [310, 429] on span "Додати товар" at bounding box center [478, 440] width 399 height 22
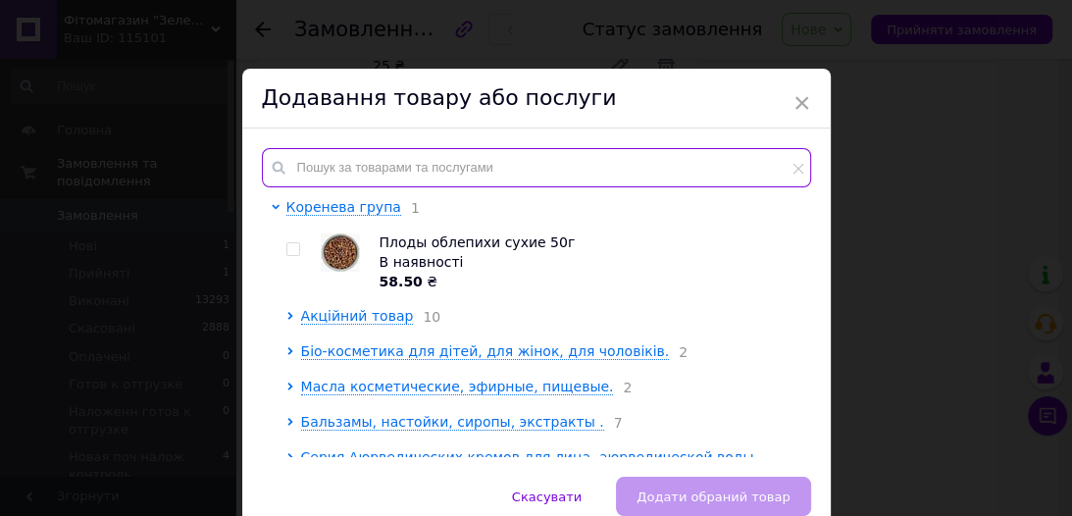
click at [298, 162] on input "text" at bounding box center [536, 167] width 549 height 39
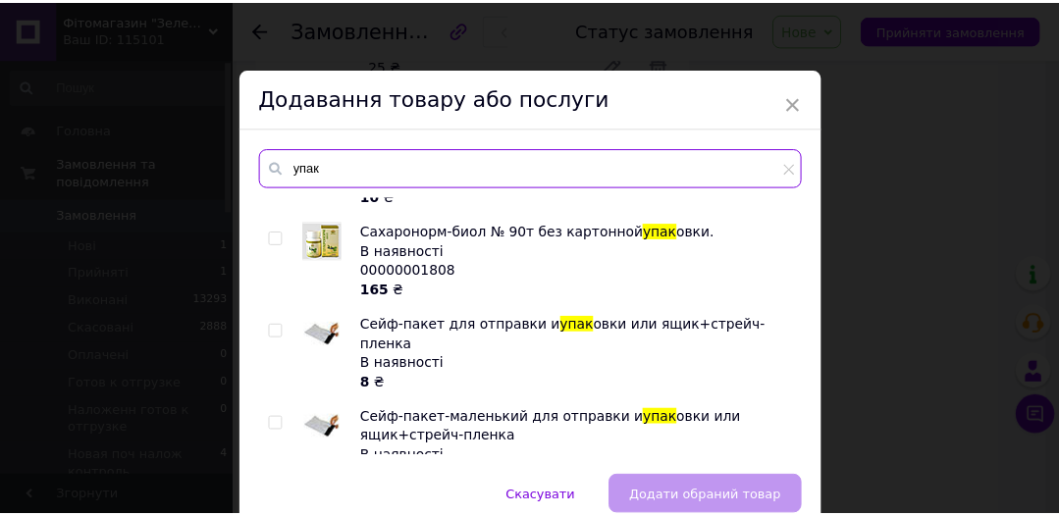
scroll to position [244, 0]
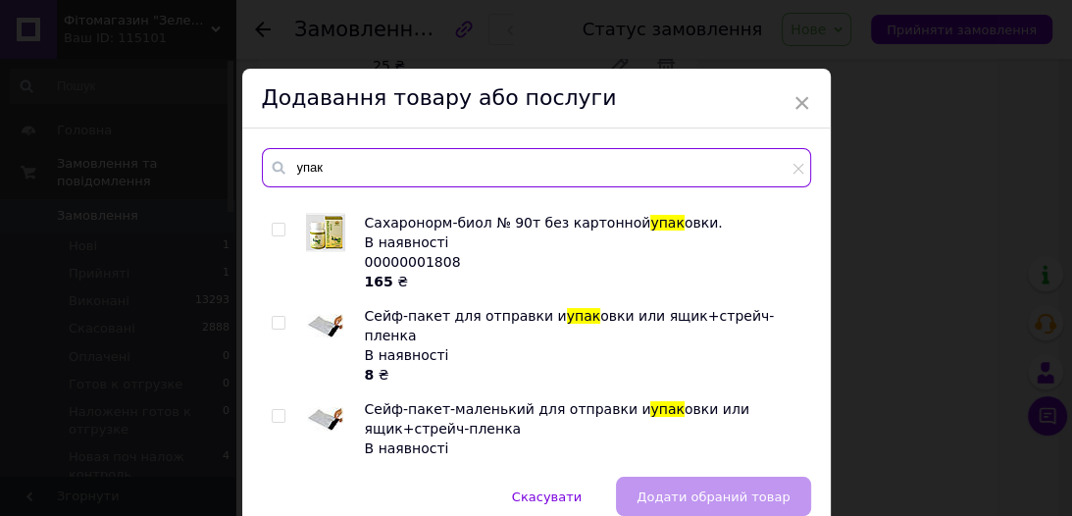
type input "упак"
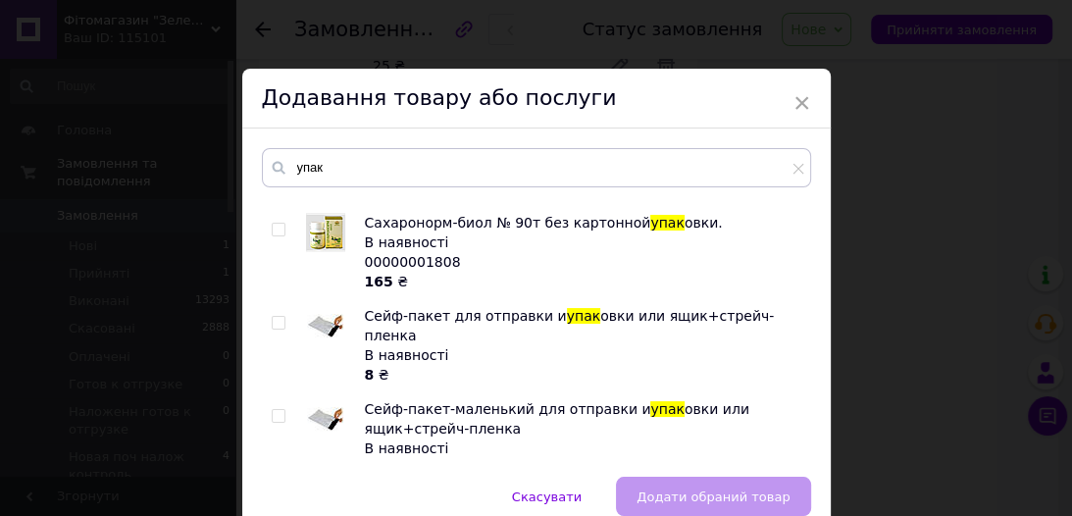
click at [282, 409] on span at bounding box center [279, 416] width 14 height 14
click at [282, 410] on input "checkbox" at bounding box center [278, 416] width 13 height 13
checkbox input "true"
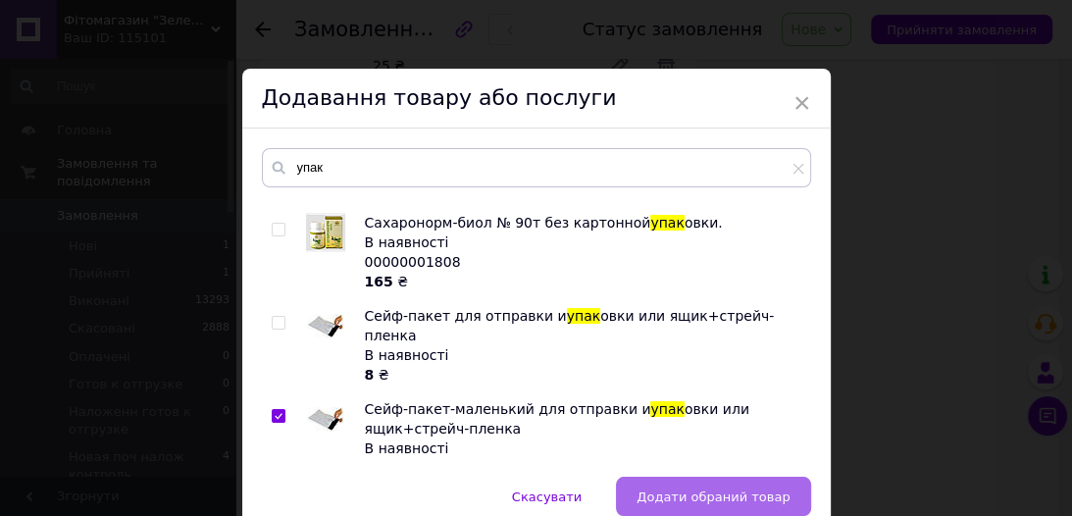
click at [685, 498] on span "Додати обраний товар" at bounding box center [713, 497] width 153 height 15
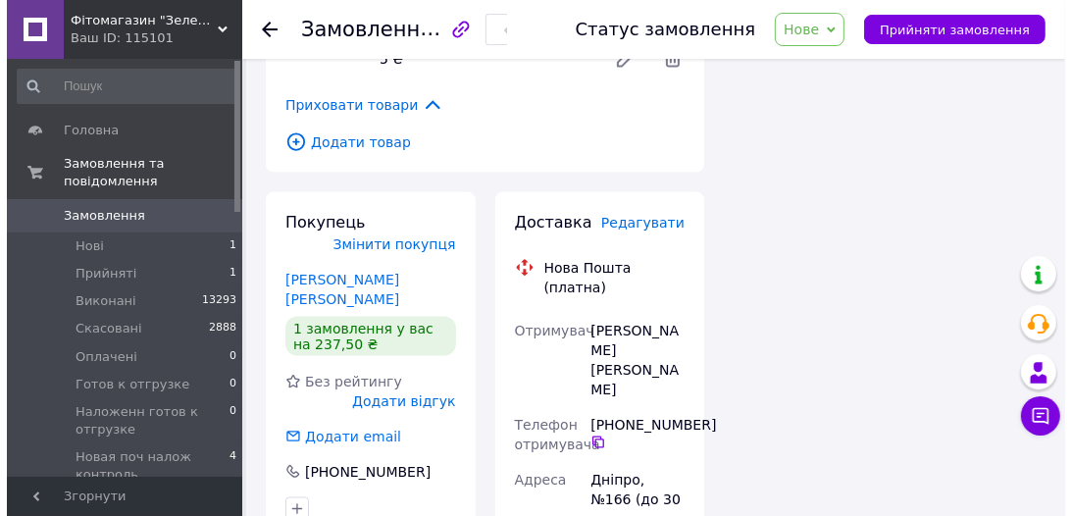
scroll to position [1805, 0]
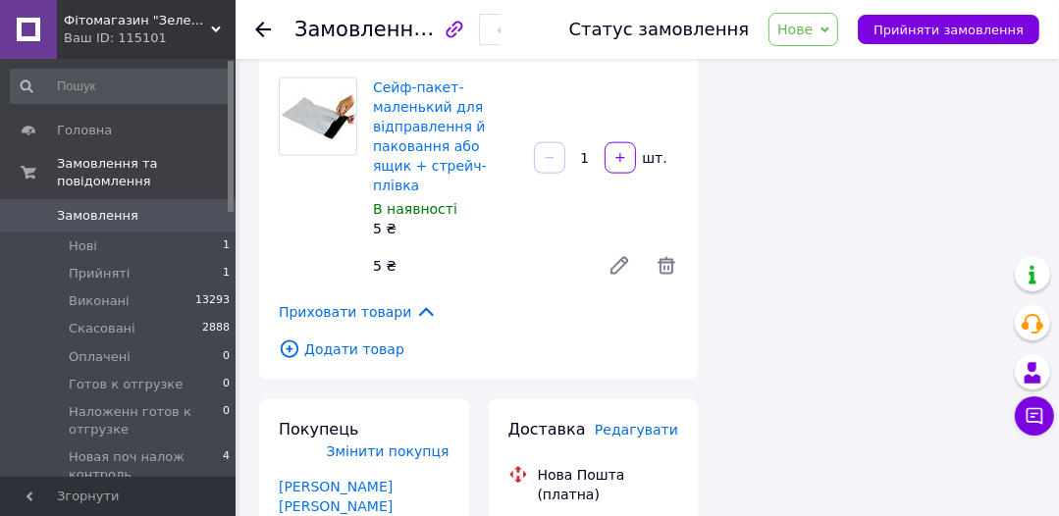
click at [649, 422] on span "Редагувати" at bounding box center [636, 430] width 83 height 16
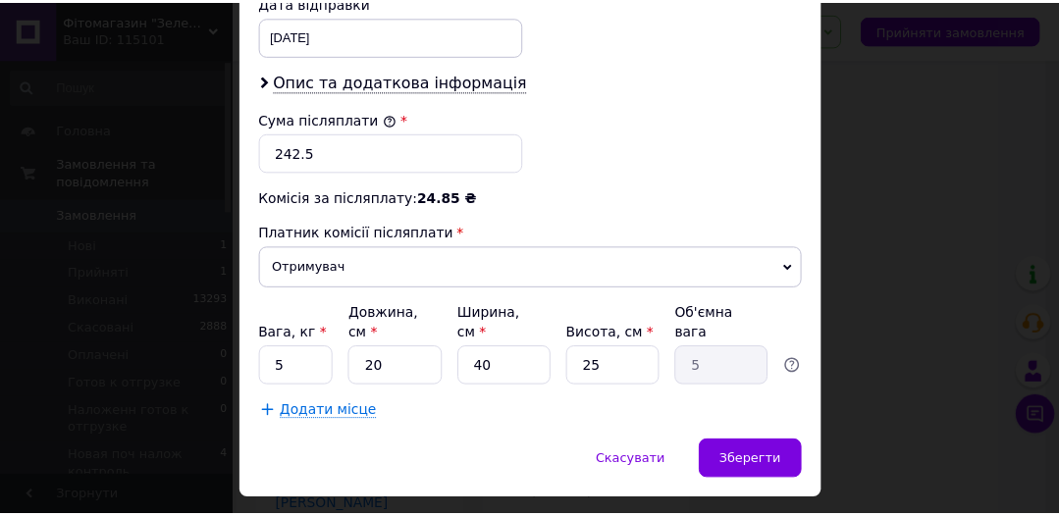
scroll to position [975, 0]
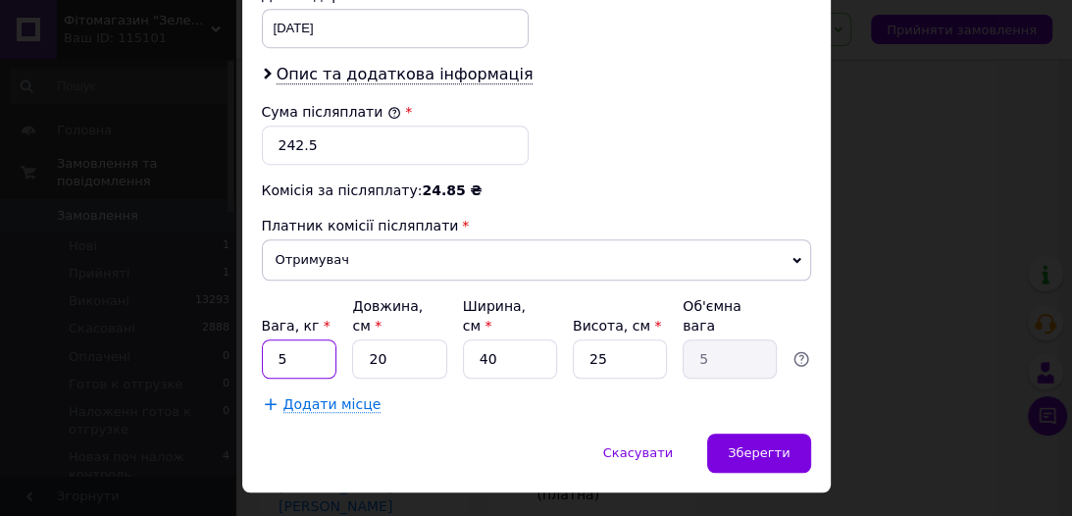
click at [285, 339] on input "5" at bounding box center [300, 358] width 76 height 39
type input "0.3"
click at [400, 339] on input "20" at bounding box center [399, 358] width 94 height 39
type input "2"
type input "0.5"
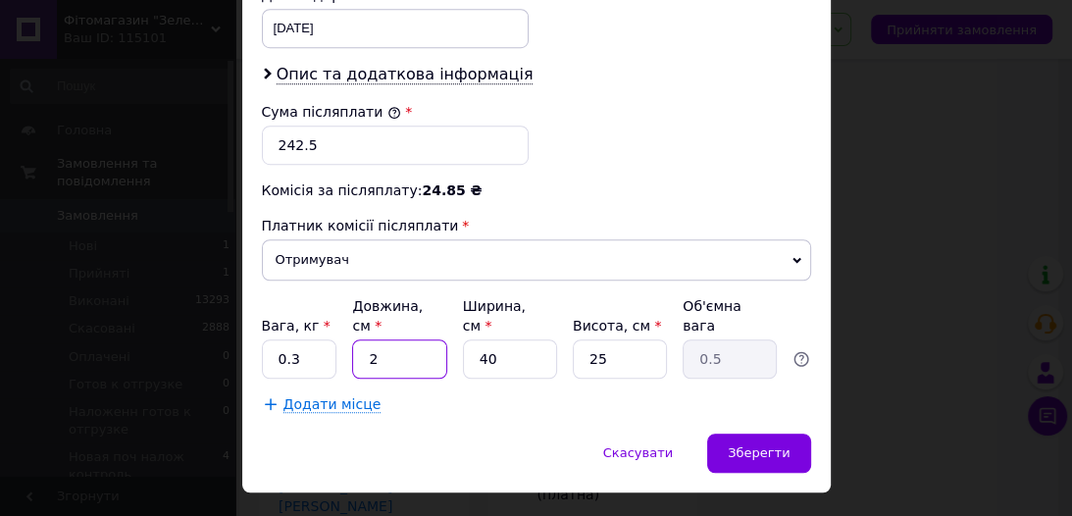
type input "22"
type input "5.5"
type input "22.5"
type input "5.63"
type input "22.5"
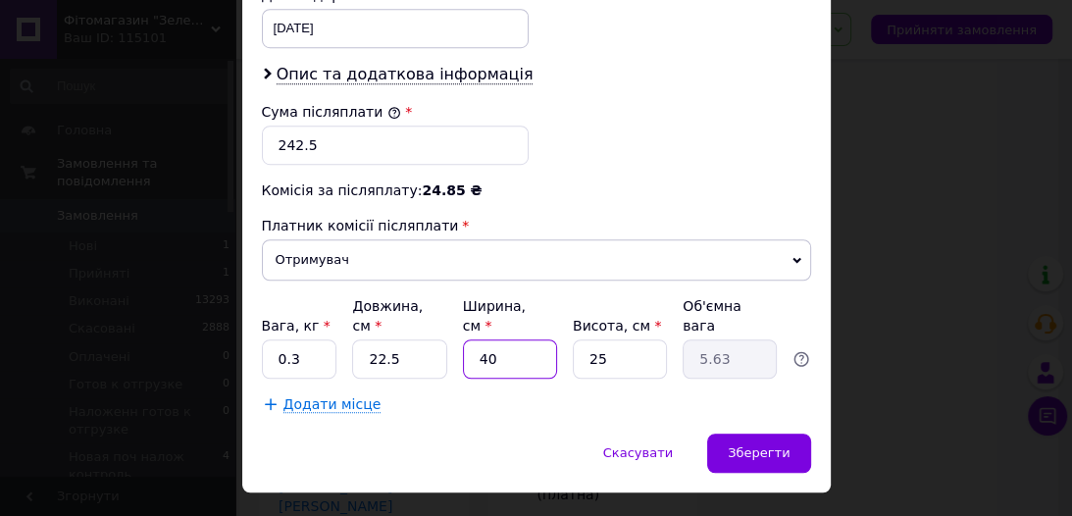
click at [501, 339] on input "40" at bounding box center [510, 358] width 94 height 39
type input "4"
type input "0.56"
type input "9"
type input "1.27"
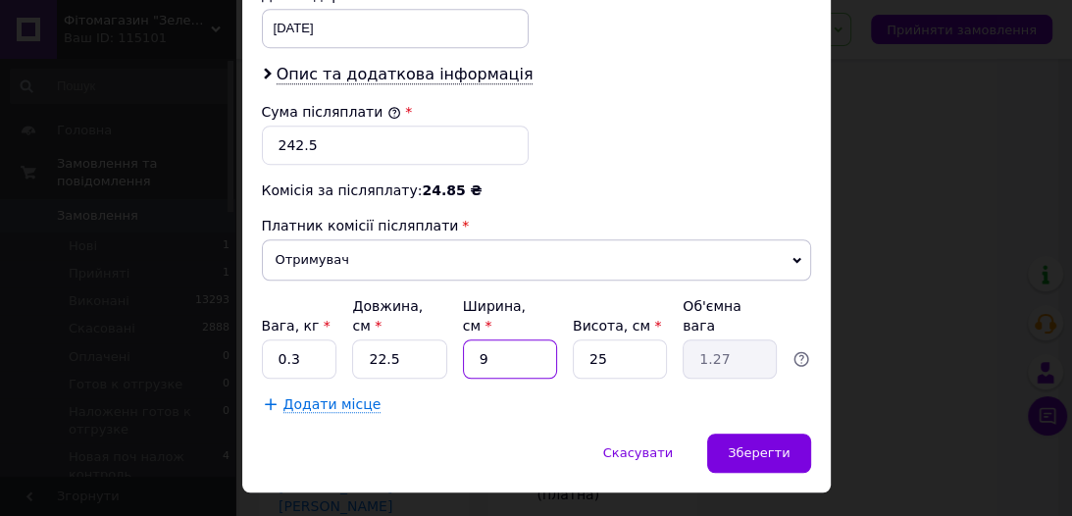
type input "9"
click at [603, 339] on input "25" at bounding box center [620, 358] width 94 height 39
type input "2"
type input "0.1"
type input "1"
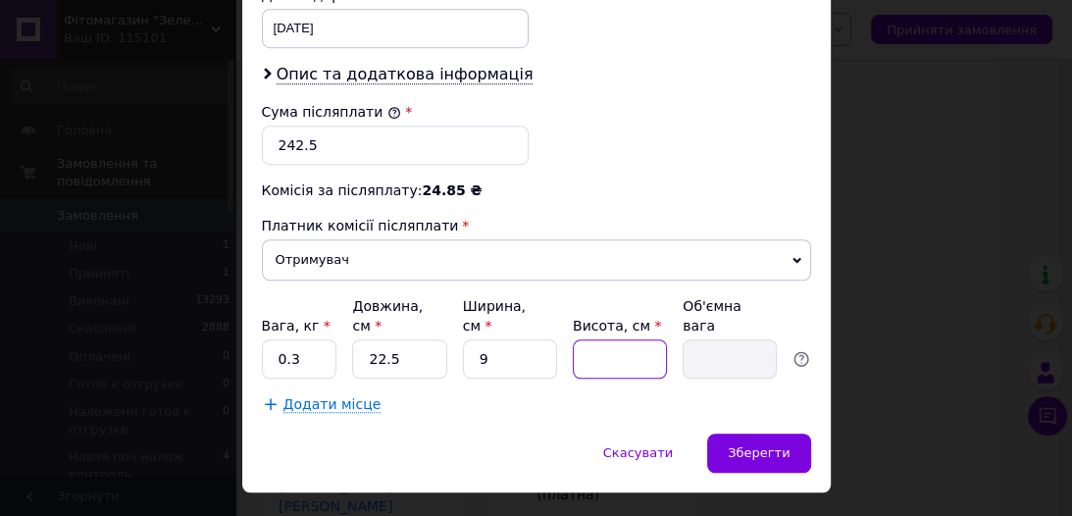
type input "0.1"
type input "12"
type input "0.61"
type input "12"
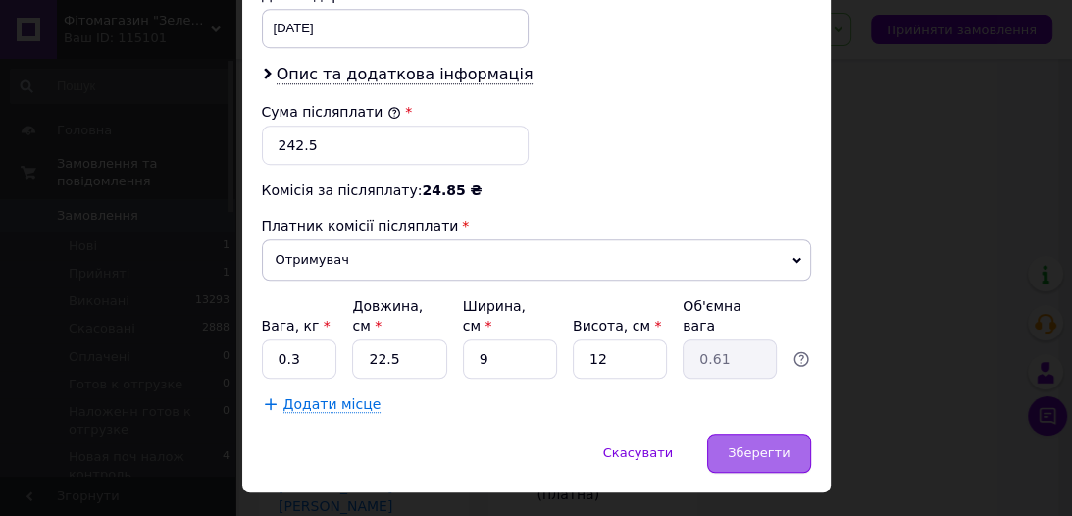
click at [761, 445] on span "Зберегти" at bounding box center [759, 452] width 62 height 15
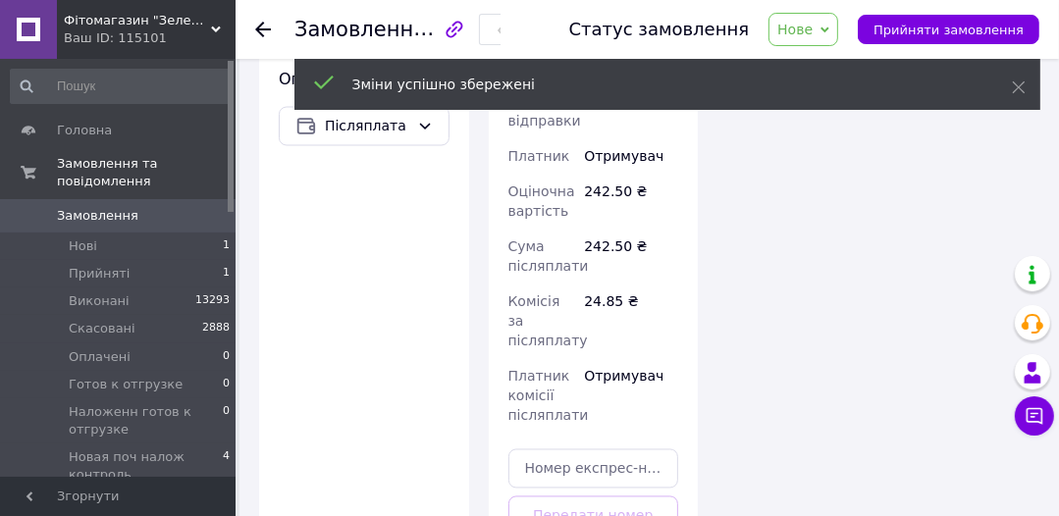
scroll to position [2590, 0]
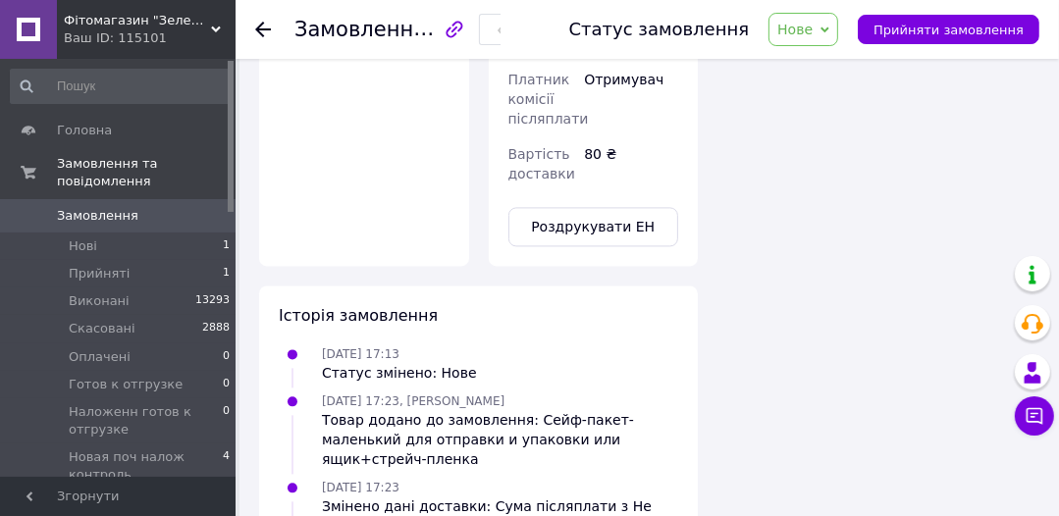
scroll to position [3026, 0]
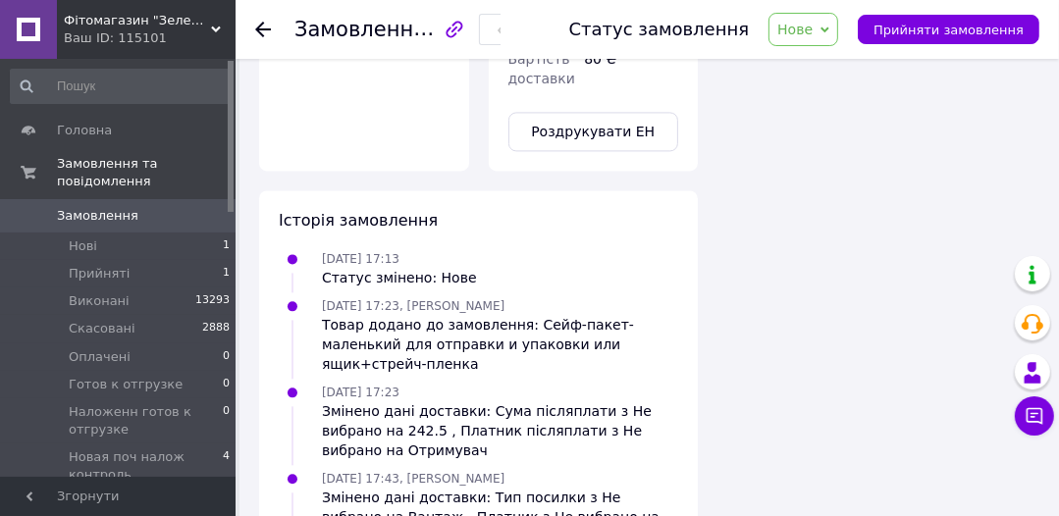
drag, startPoint x: 319, startPoint y: 445, endPoint x: 652, endPoint y: 488, distance: 336.2
click at [652, 488] on div "Історія замовлення [DATE] 17:13 Статус змінено: Нове [DATE] 17:23, [PERSON_NAME…" at bounding box center [478, 490] width 439 height 600
copy div "[DATE] 17:43, [PERSON_NAME] Створено/додано ЕН 20451269202578, Нова Пошта"
